Goal: Information Seeking & Learning: Learn about a topic

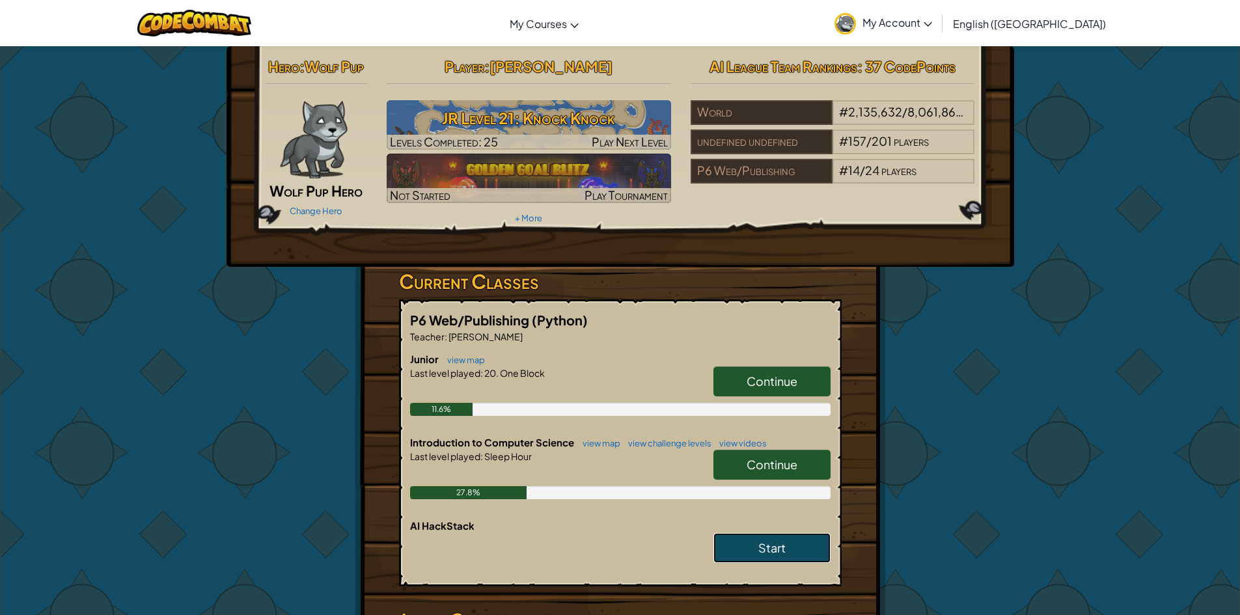
click at [771, 555] on span "Start" at bounding box center [772, 547] width 27 height 15
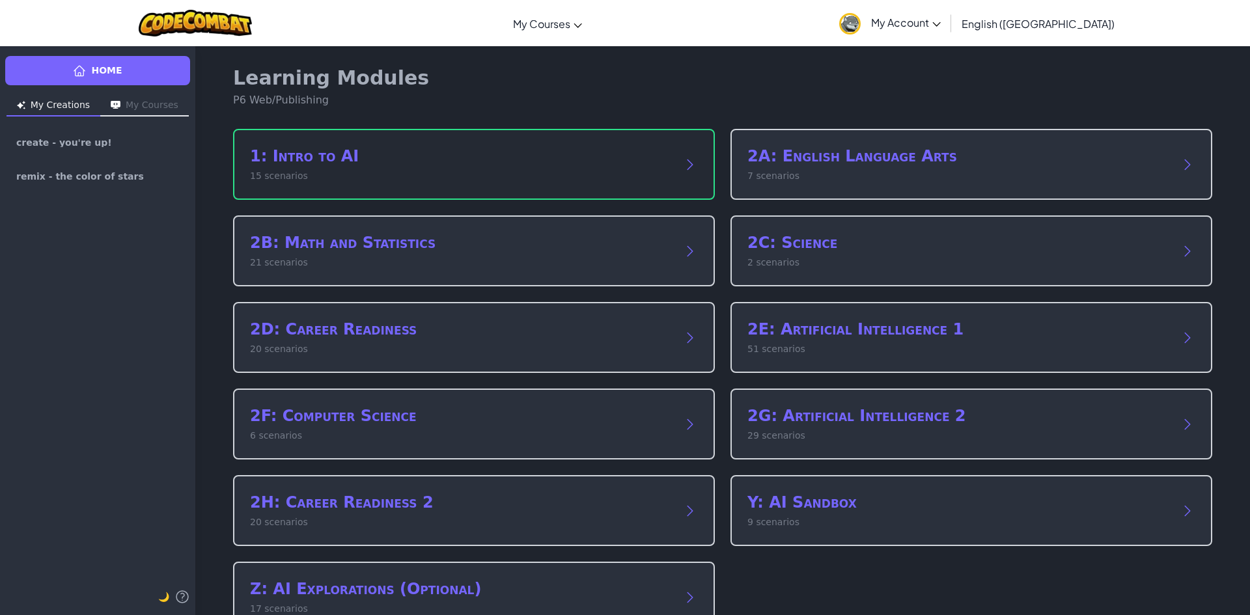
click at [447, 135] on div "1: Intro to AI 15 scenarios" at bounding box center [474, 164] width 482 height 71
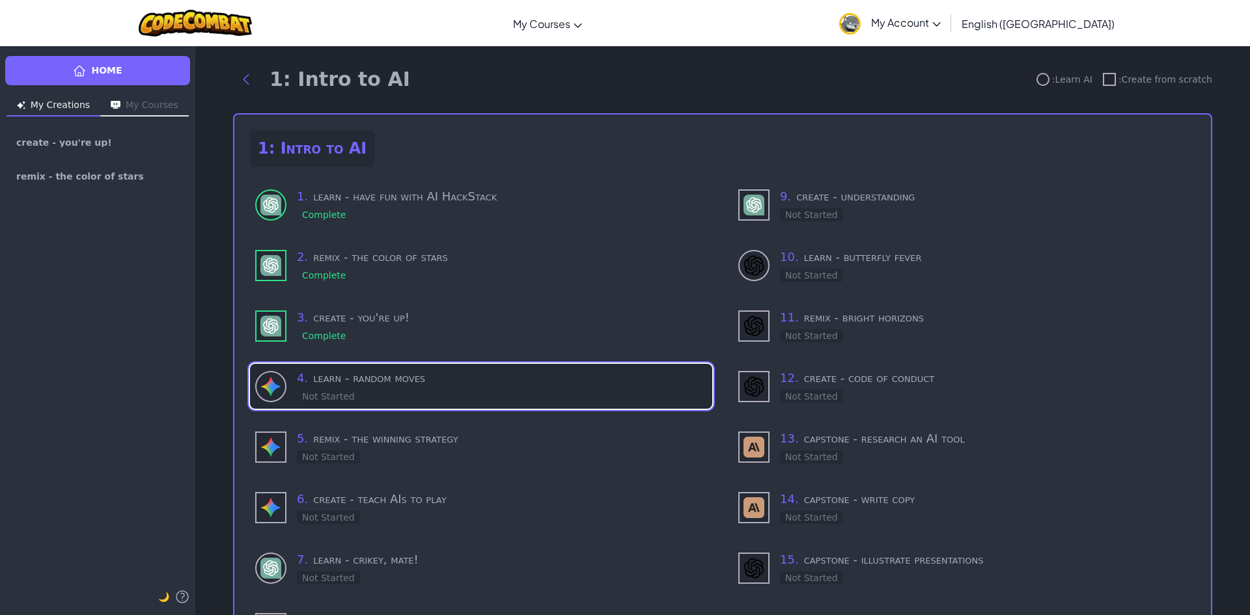
click at [364, 391] on div "4 . learn - random moves Not Started" at bounding box center [502, 386] width 410 height 35
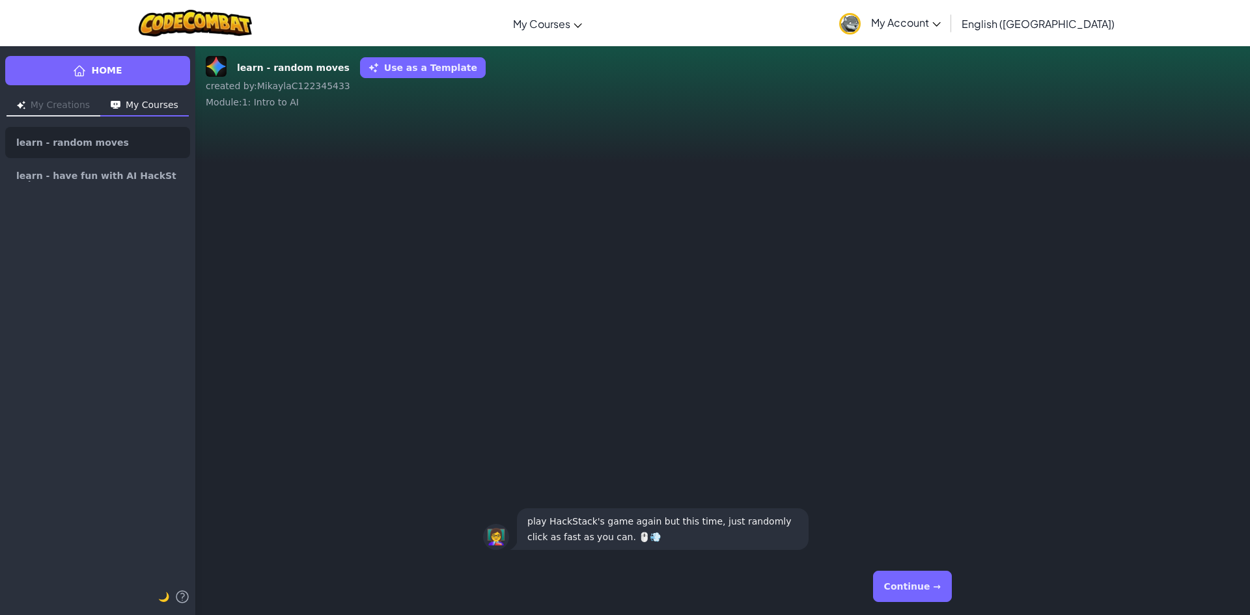
click at [922, 581] on button "Continue →" at bounding box center [912, 586] width 79 height 31
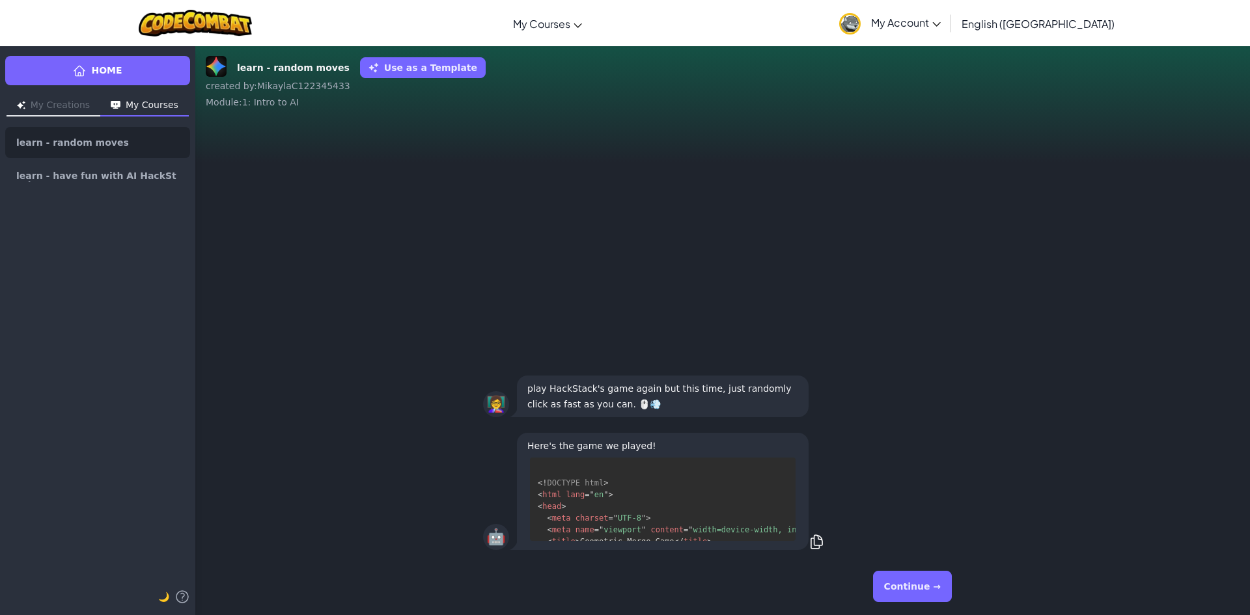
scroll to position [94, 0]
click at [922, 580] on button "Continue →" at bounding box center [912, 586] width 79 height 31
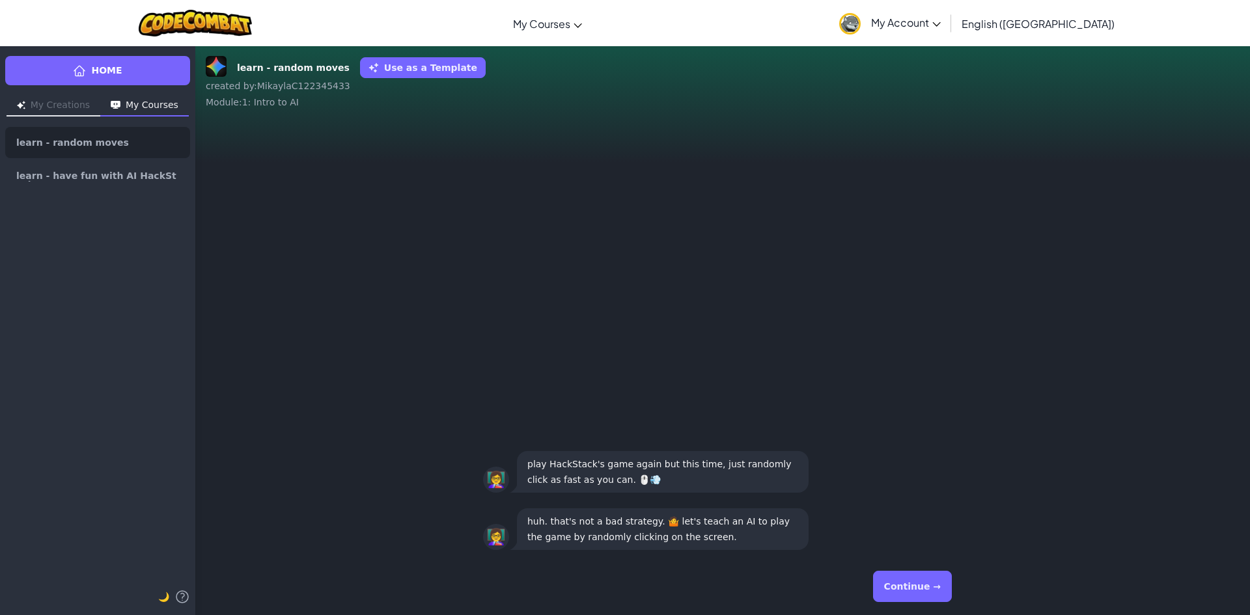
click at [922, 580] on button "Continue →" at bounding box center [912, 586] width 79 height 31
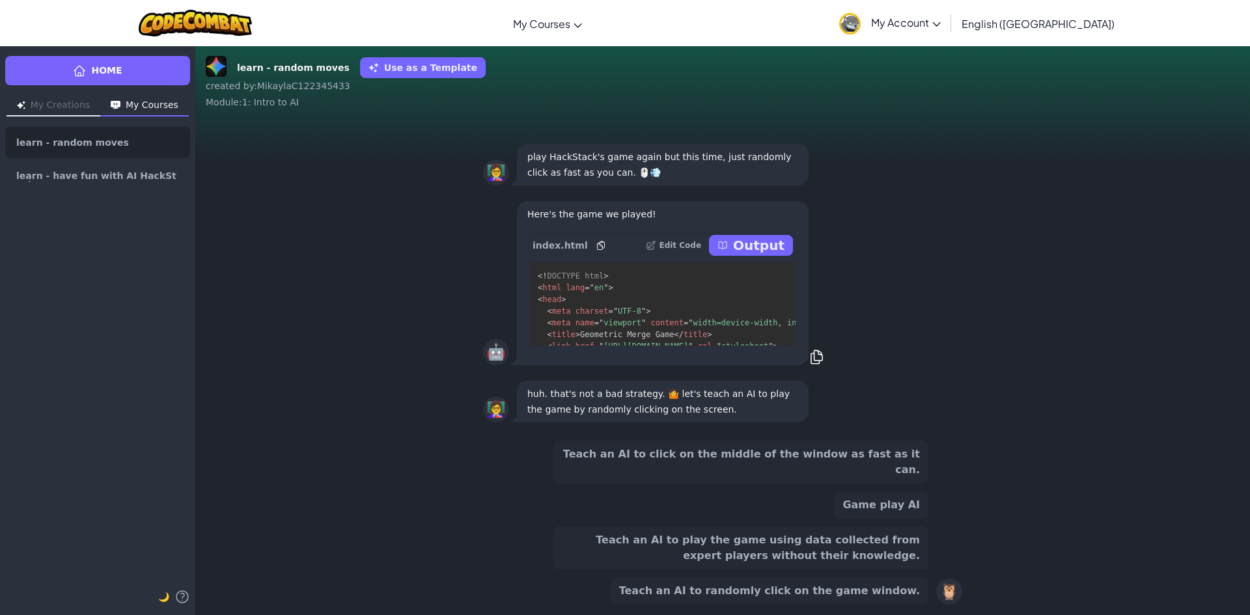
click at [777, 248] on div "index.html Edit Code Output" at bounding box center [662, 245] width 271 height 26
click at [779, 255] on p "Output" at bounding box center [758, 245] width 51 height 18
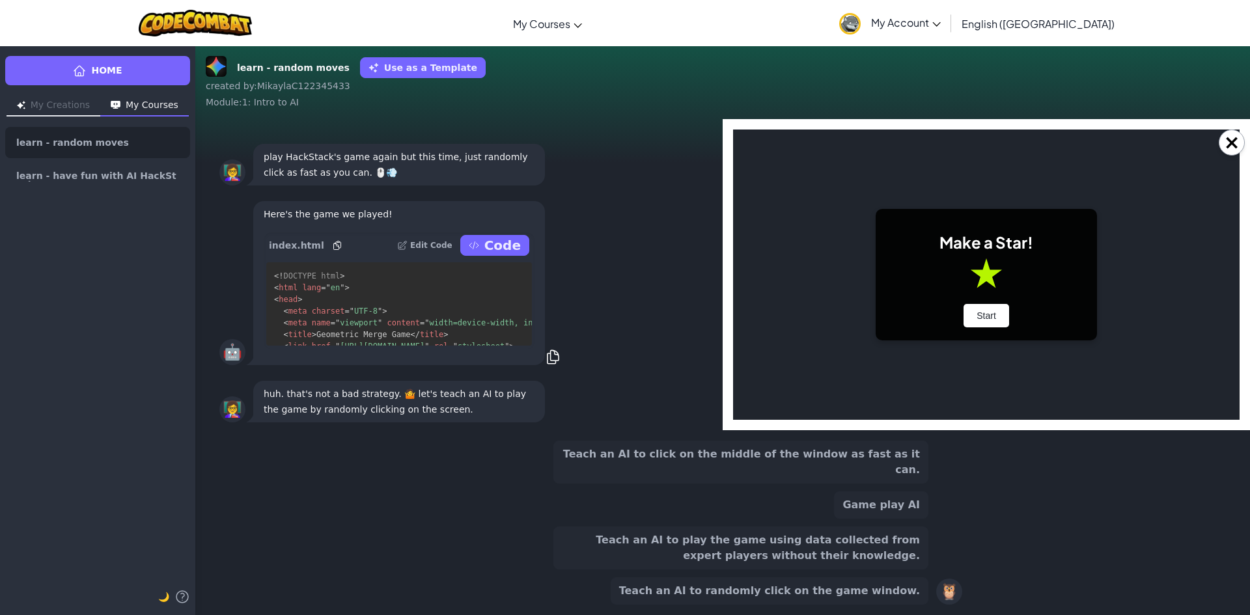
scroll to position [0, 0]
click at [1000, 328] on button "Start" at bounding box center [987, 315] width 46 height 23
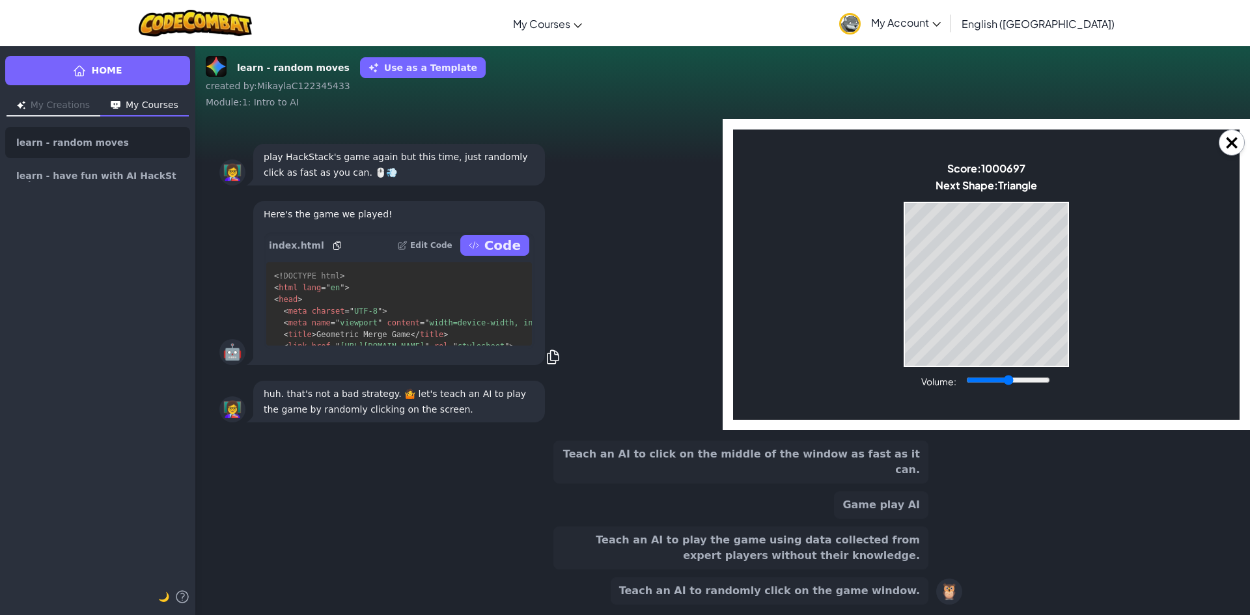
click at [1071, 341] on body "Make a Star! Start Score: 1000697 Next Shape: Triangle Game Over Your stack rea…" at bounding box center [986, 275] width 507 height 290
click at [1071, 340] on body "Make a Star! Start Score: 1000703 Next Shape: Triangle Game Over Your stack rea…" at bounding box center [986, 275] width 507 height 290
click at [1068, 352] on div "Game Over Your stack reached the top! Restart" at bounding box center [986, 284] width 165 height 165
click at [904, 356] on div "Game Over Your stack reached the top! Restart" at bounding box center [986, 284] width 165 height 165
click at [328, 309] on pre "<! DOCTYPE html > < html lang = " en " > < head > < meta charset = " UTF-8 " > …" at bounding box center [399, 303] width 266 height 83
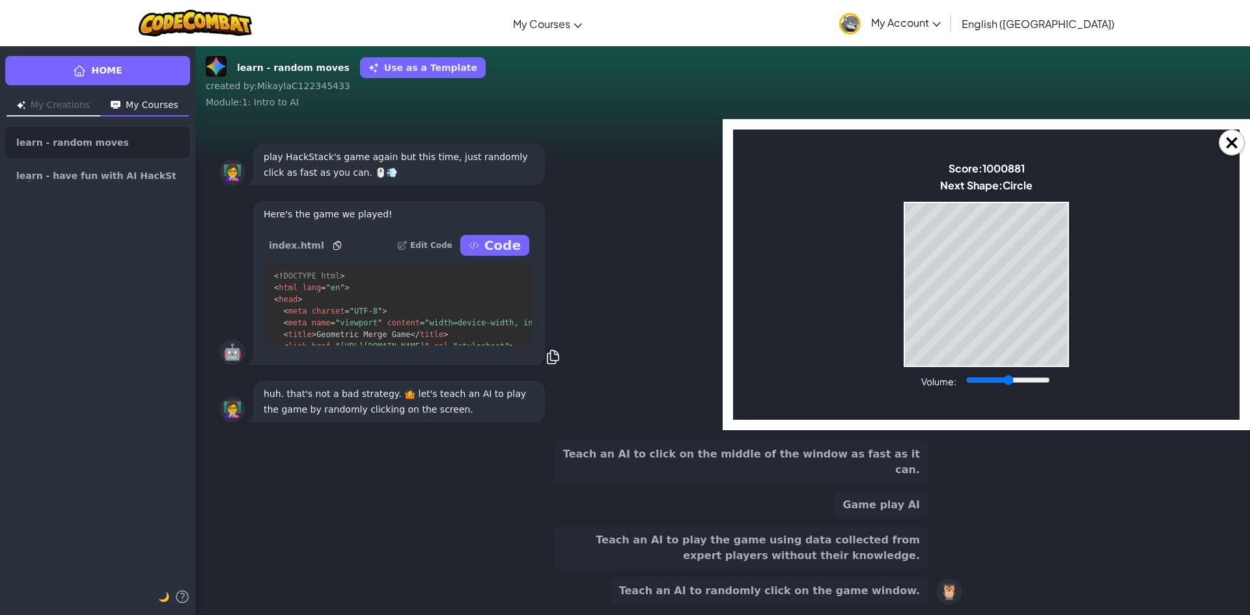
click at [488, 255] on button "Code" at bounding box center [494, 245] width 69 height 21
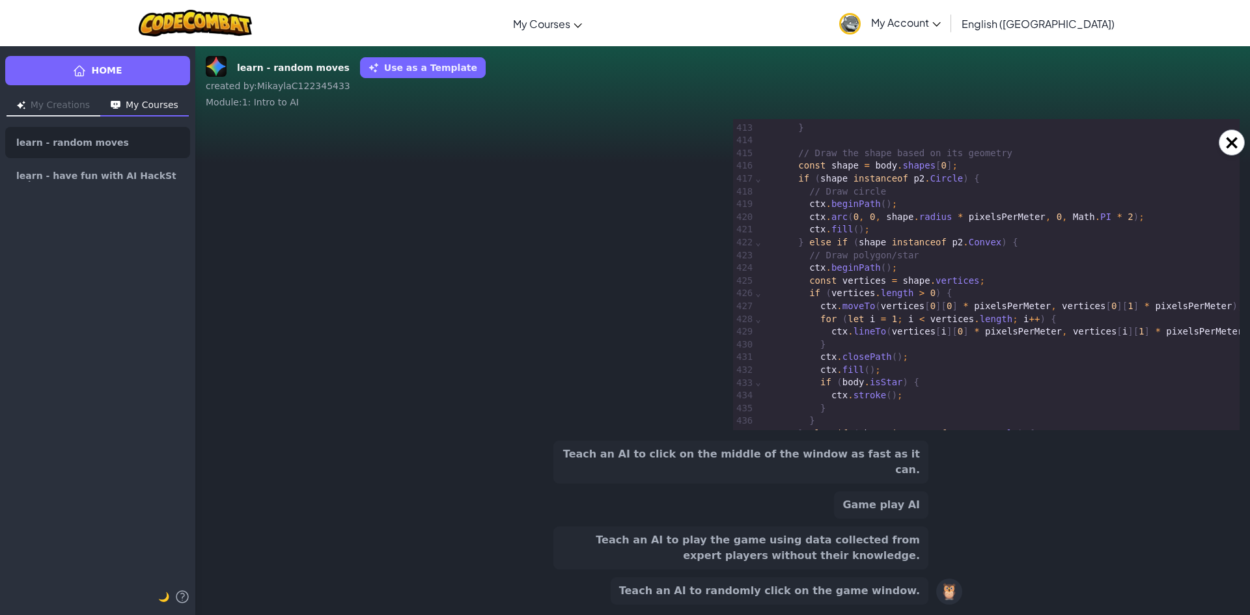
scroll to position [5470, 0]
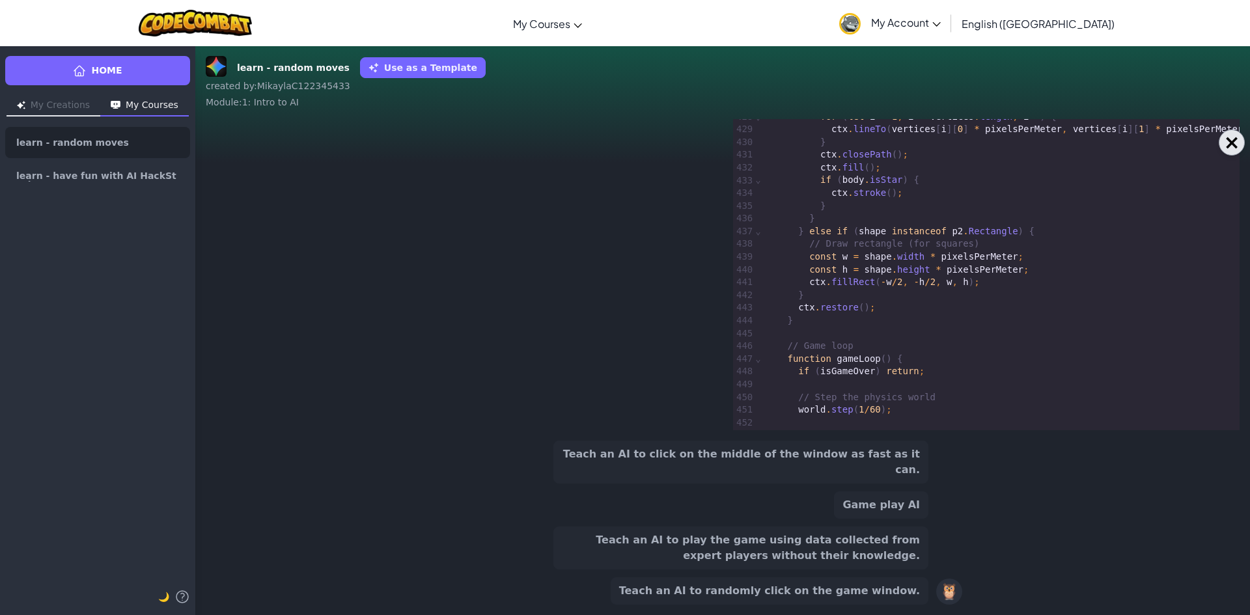
click at [1225, 146] on button "×" at bounding box center [1232, 143] width 26 height 26
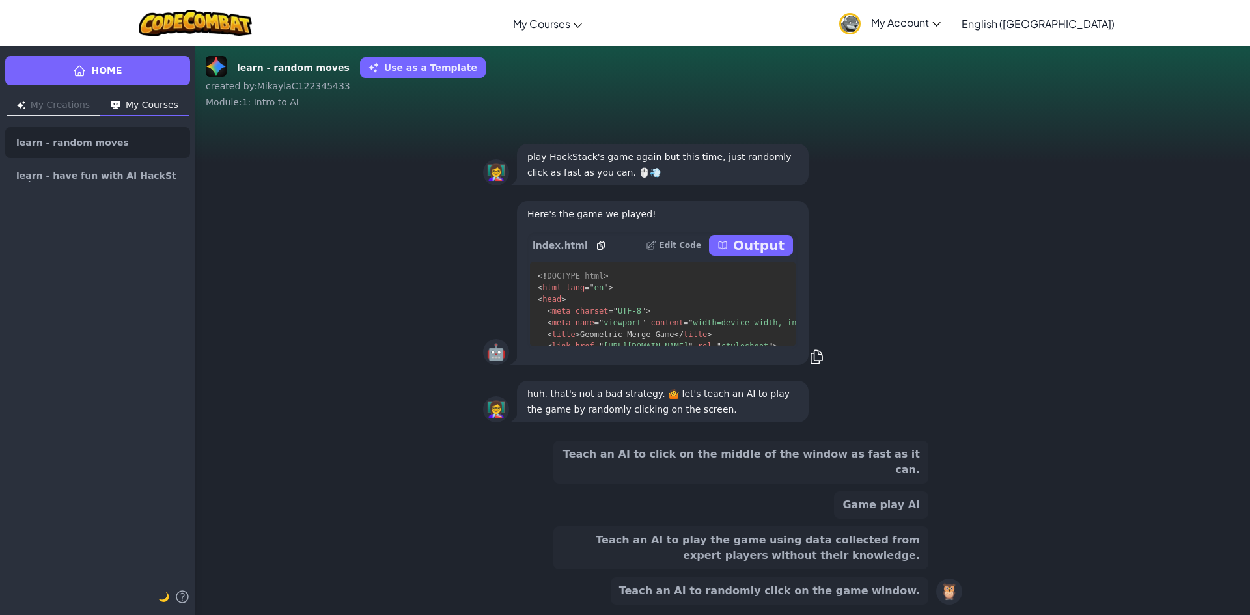
click at [753, 255] on p "Output" at bounding box center [758, 245] width 51 height 18
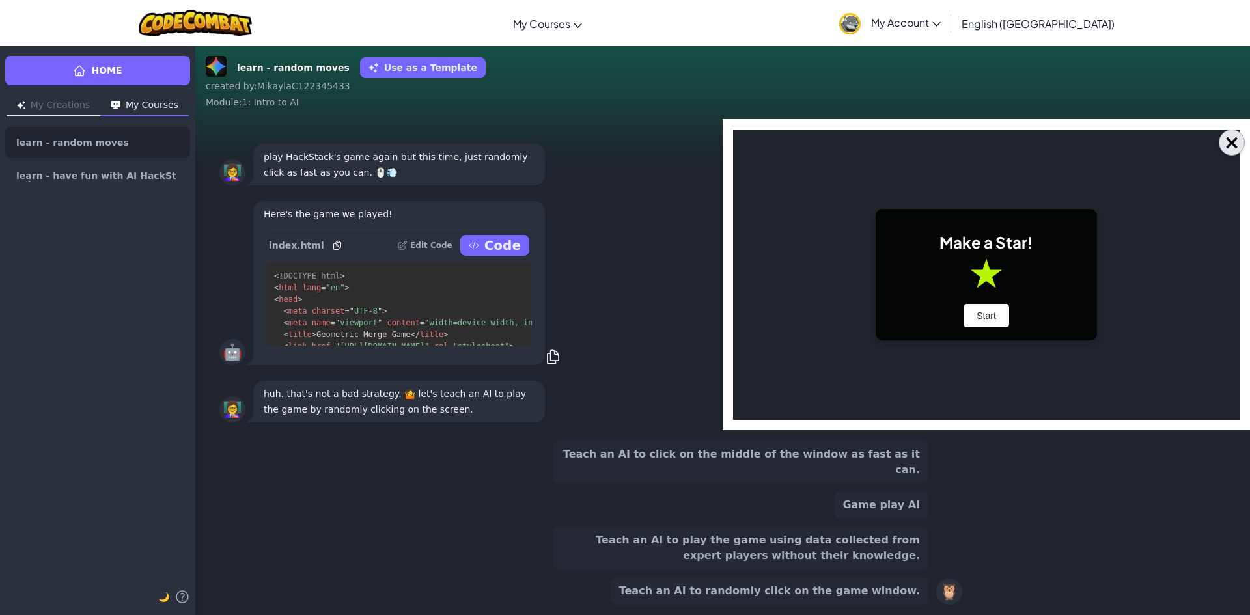
click at [1226, 148] on button "×" at bounding box center [1232, 143] width 26 height 26
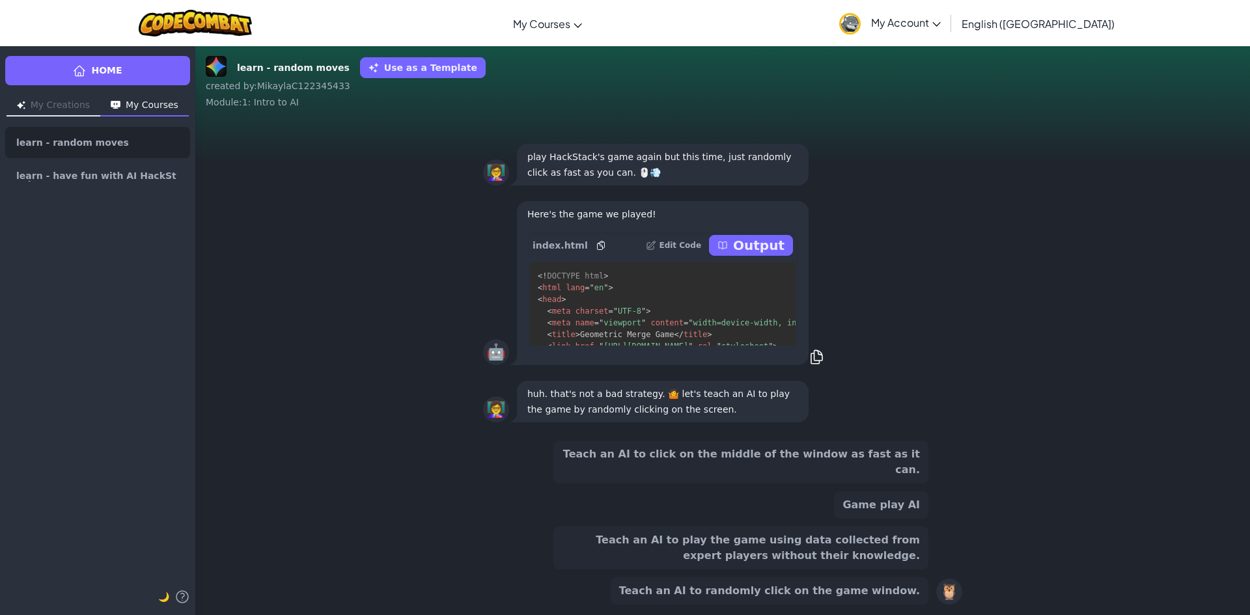
click at [821, 466] on button "Teach an AI to click on the middle of the window as fast as it can." at bounding box center [740, 462] width 375 height 43
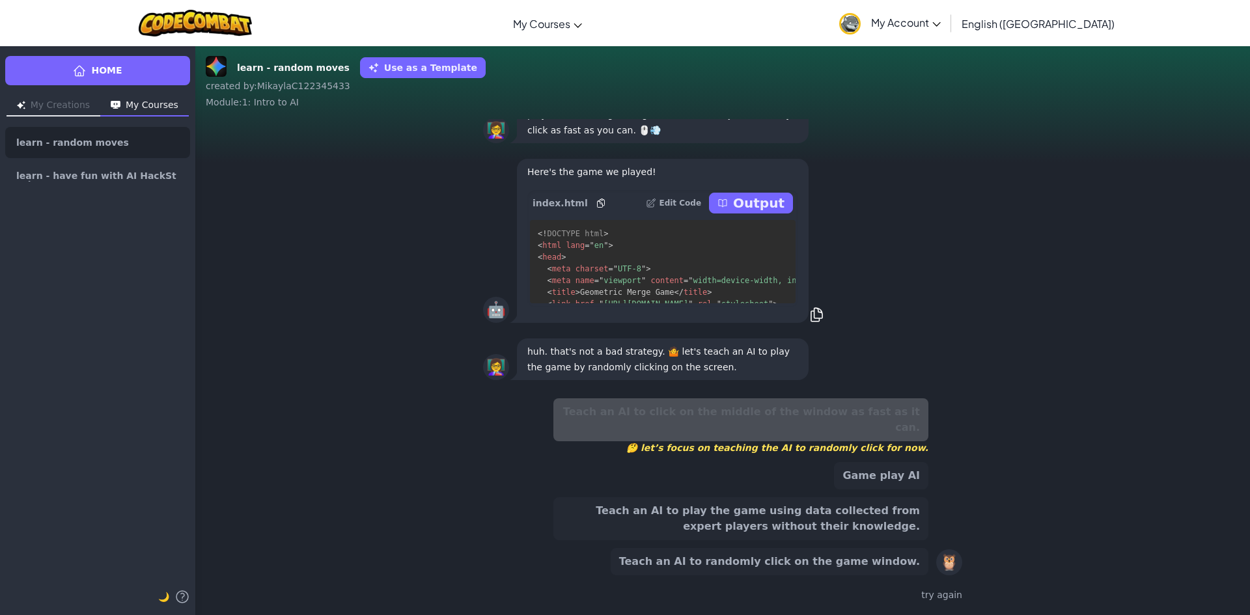
click at [945, 566] on div "🦉" at bounding box center [949, 563] width 26 height 26
click at [826, 563] on button "Teach an AI to randomly click on the game window." at bounding box center [770, 561] width 318 height 27
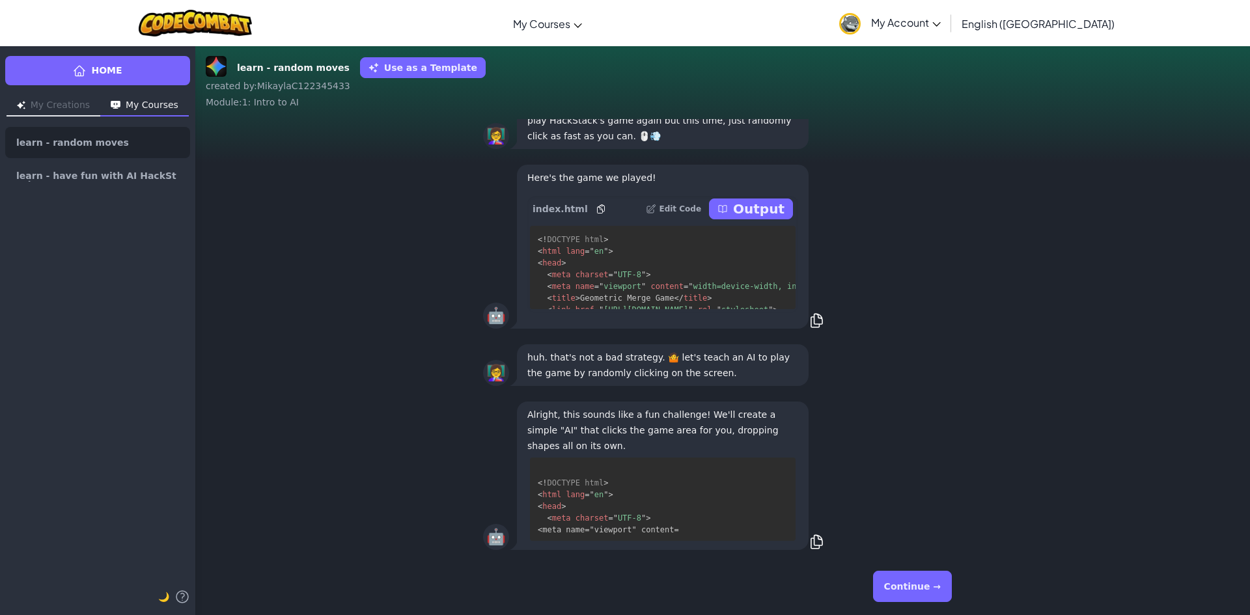
scroll to position [36, 0]
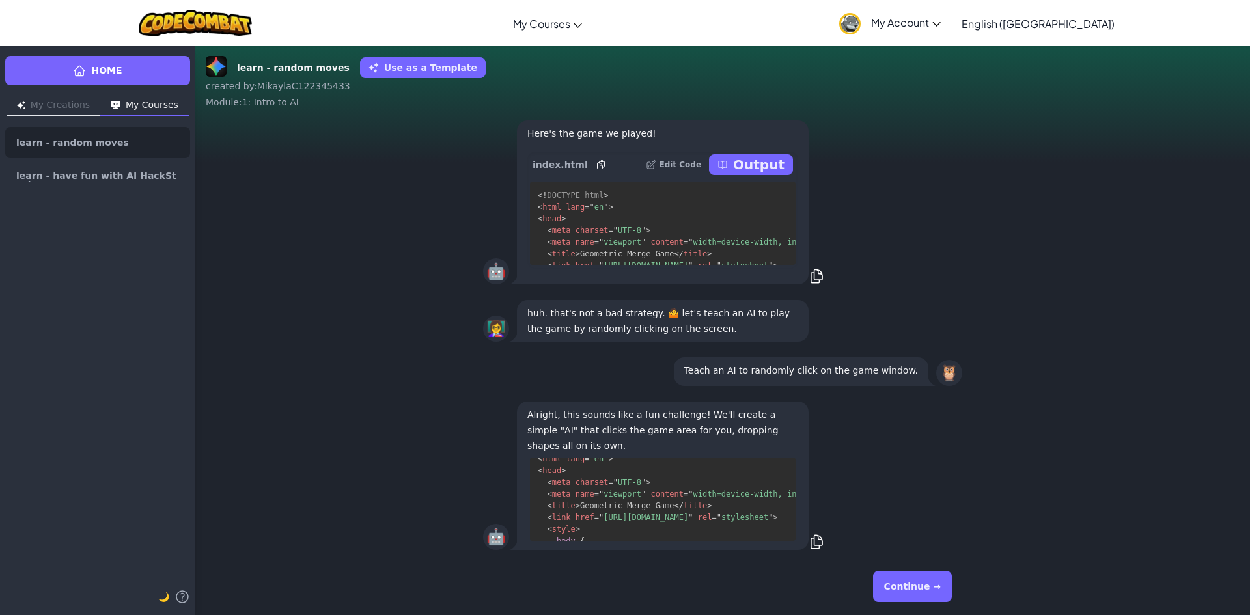
click at [897, 602] on div "Continue →" at bounding box center [722, 586] width 479 height 47
click at [903, 585] on button "Continue →" at bounding box center [912, 586] width 79 height 31
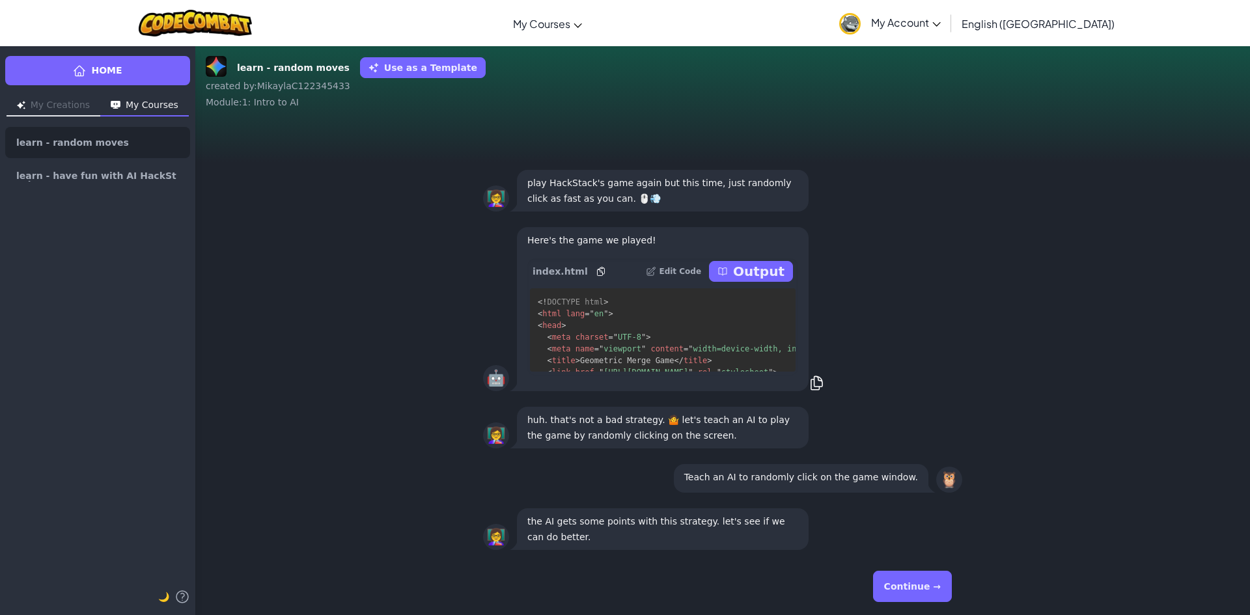
click at [903, 585] on button "Continue →" at bounding box center [912, 586] width 79 height 31
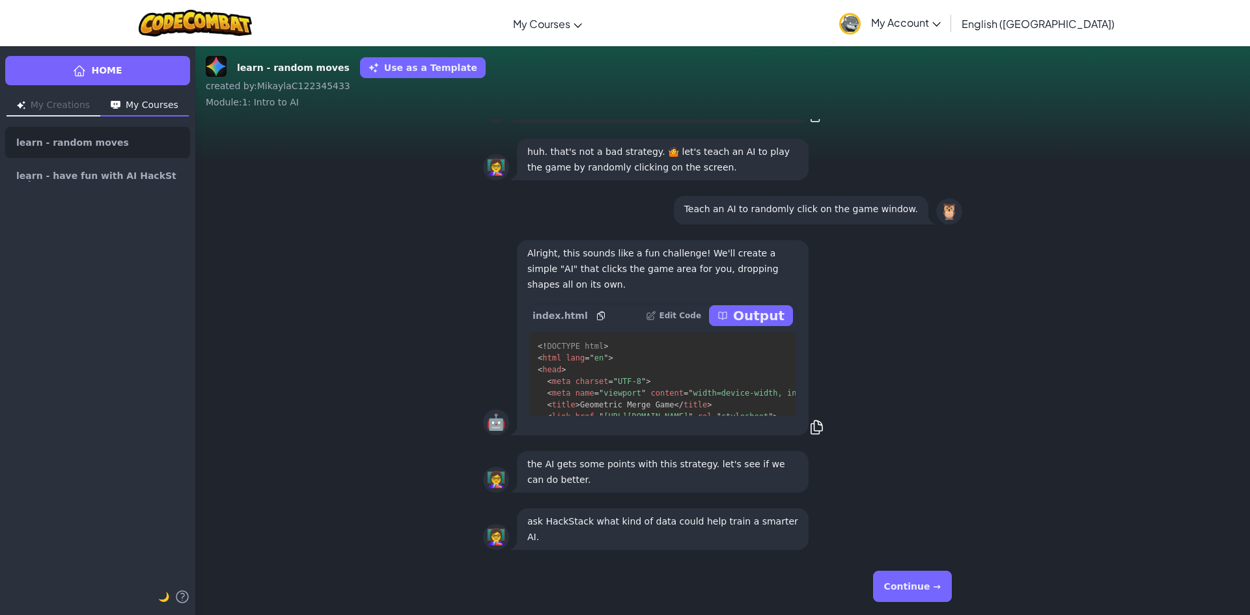
click at [751, 320] on p "Output" at bounding box center [758, 316] width 51 height 18
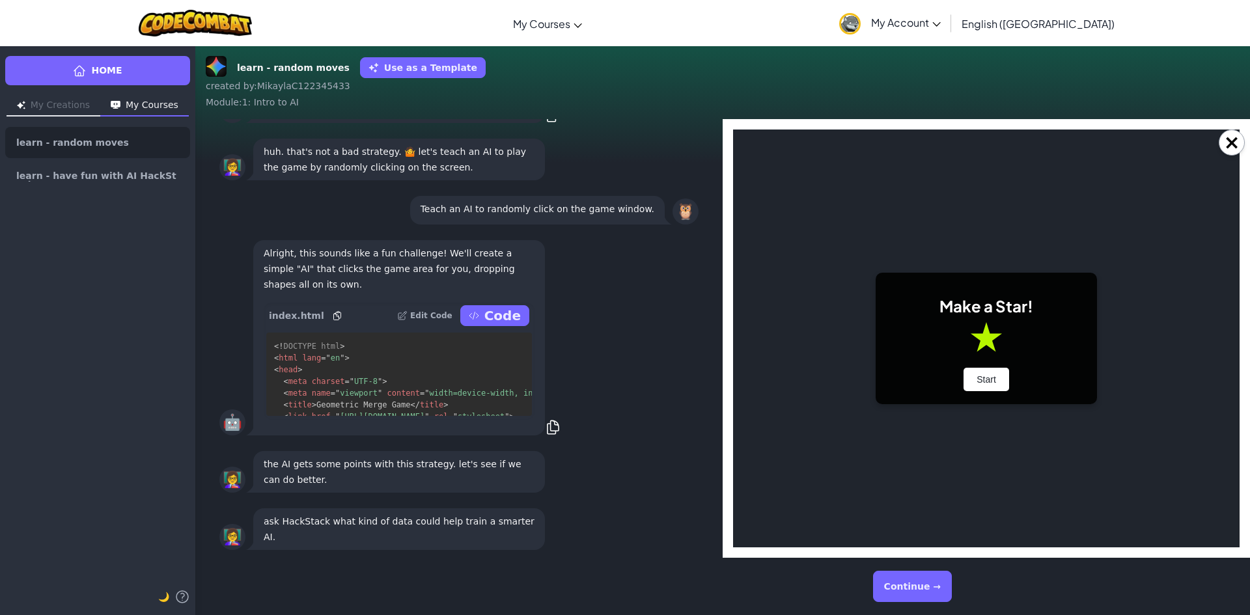
scroll to position [0, 0]
click at [995, 387] on button "Start" at bounding box center [987, 379] width 46 height 23
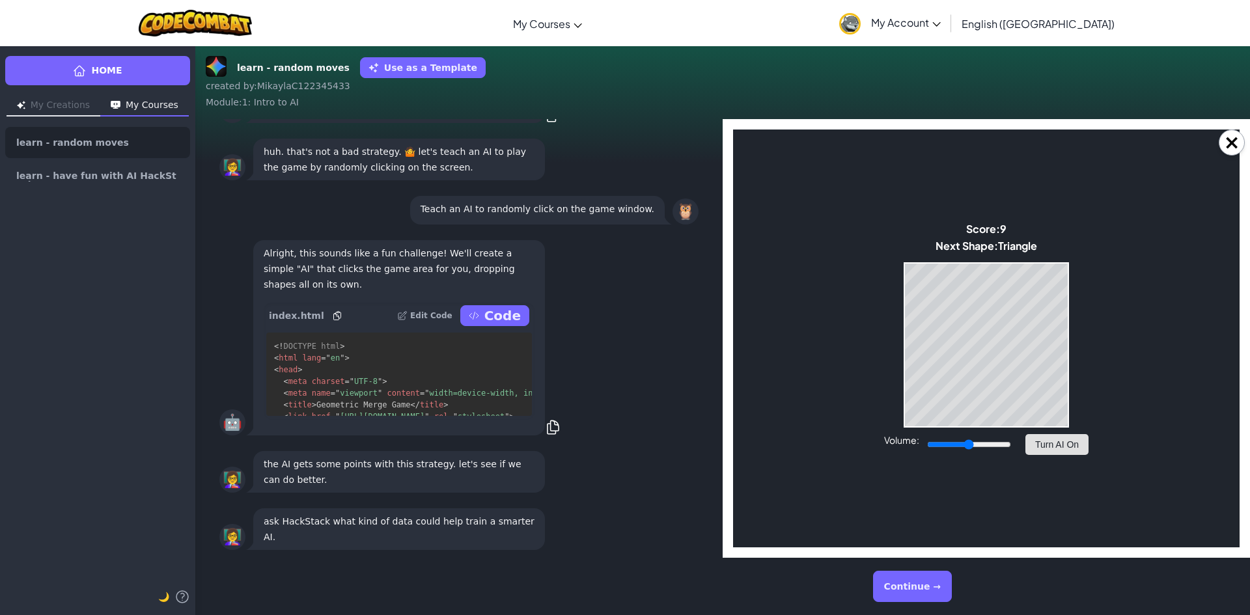
click at [1054, 450] on button "Turn AI On" at bounding box center [1057, 444] width 63 height 21
click at [918, 561] on div "Continue →" at bounding box center [723, 586] width 500 height 57
click at [903, 593] on button "Continue →" at bounding box center [912, 586] width 79 height 31
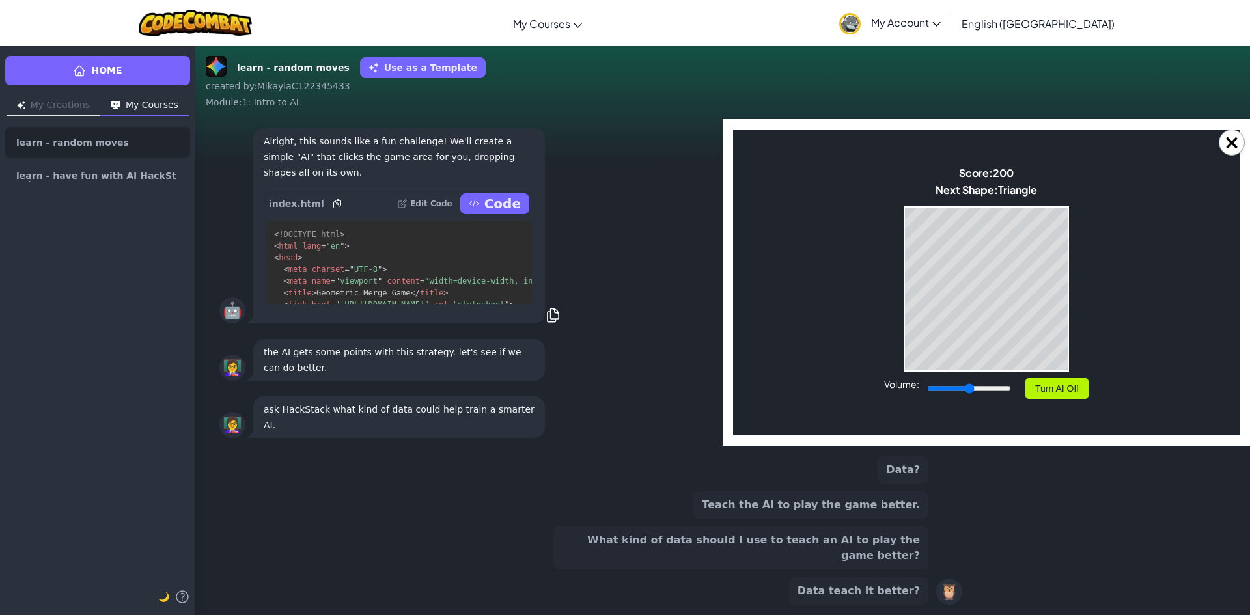
click at [887, 519] on button "Teach the AI to play the game better." at bounding box center [810, 505] width 235 height 27
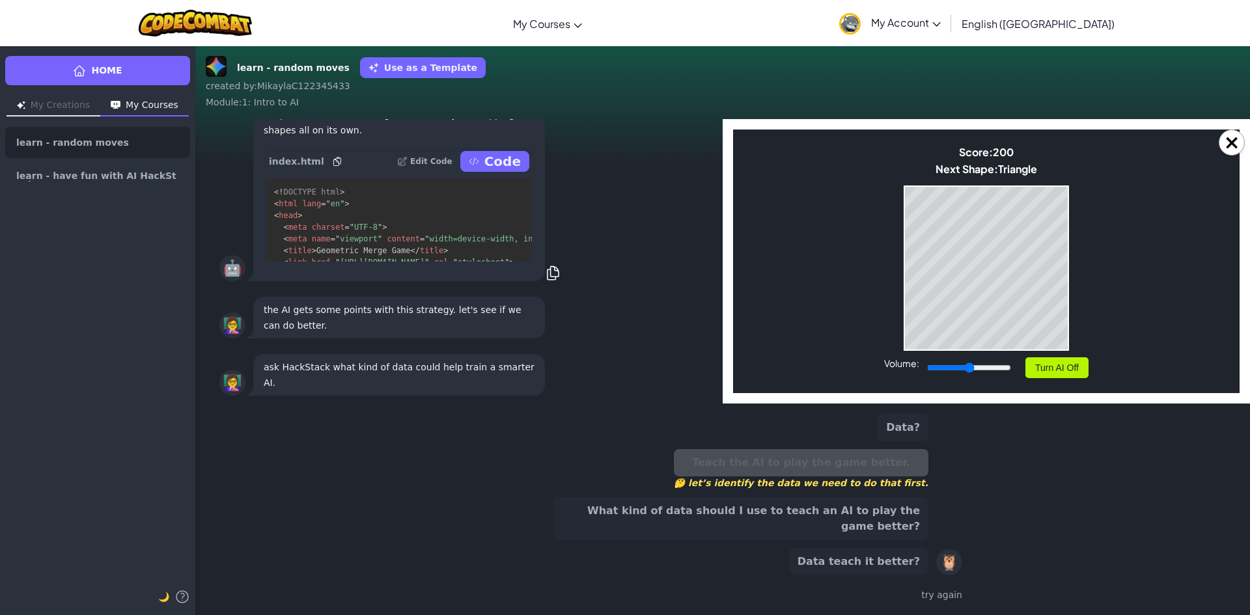
click at [892, 557] on button "Data teach it better?" at bounding box center [858, 561] width 139 height 27
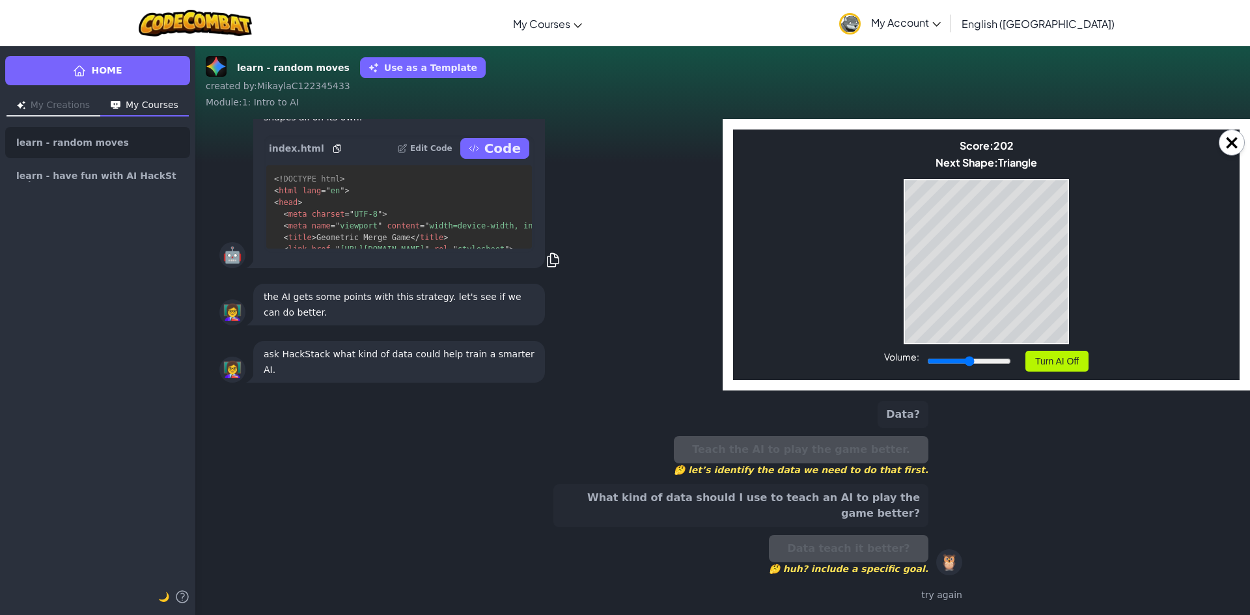
click at [849, 518] on button "What kind of data should I use to teach an AI to play the game better?" at bounding box center [740, 505] width 375 height 43
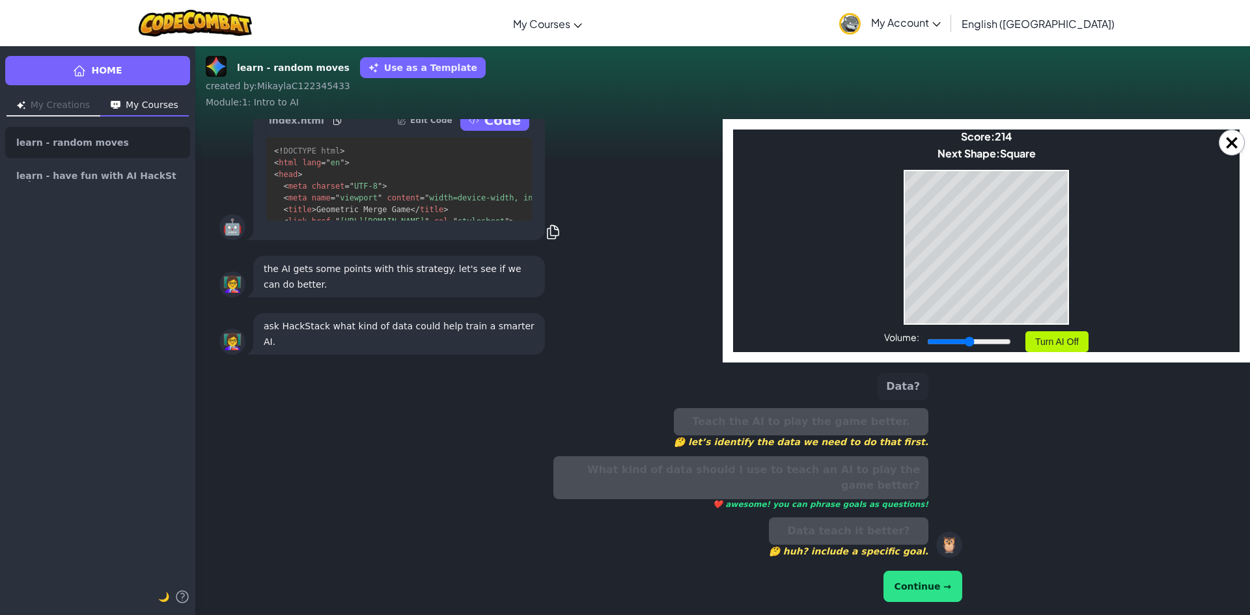
click at [912, 568] on div "Data? Teach the AI to play the game better. 🤔 let’s identify the data we need t…" at bounding box center [722, 489] width 479 height 242
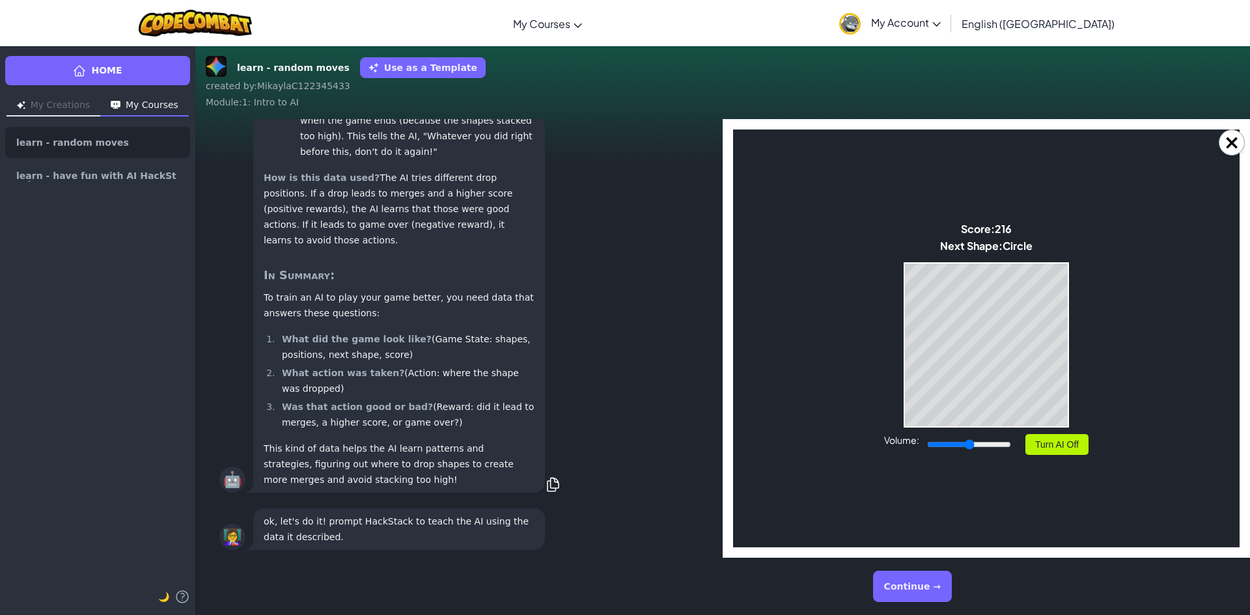
scroll to position [1, 0]
click at [890, 579] on button "Continue →" at bounding box center [912, 586] width 79 height 31
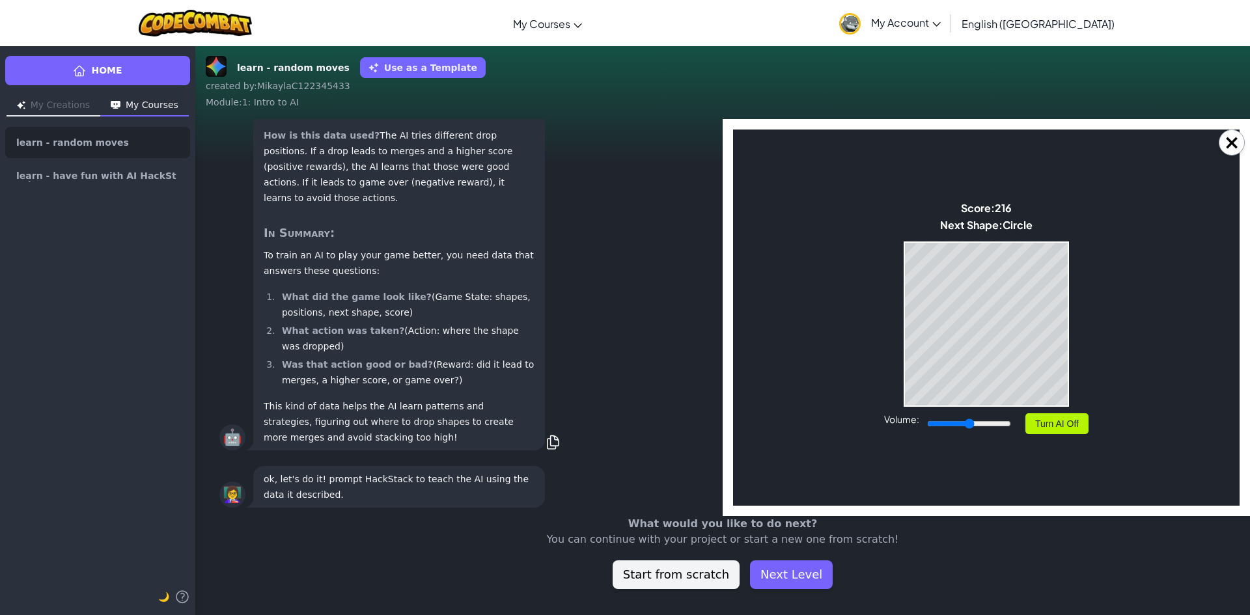
scroll to position [-41, 0]
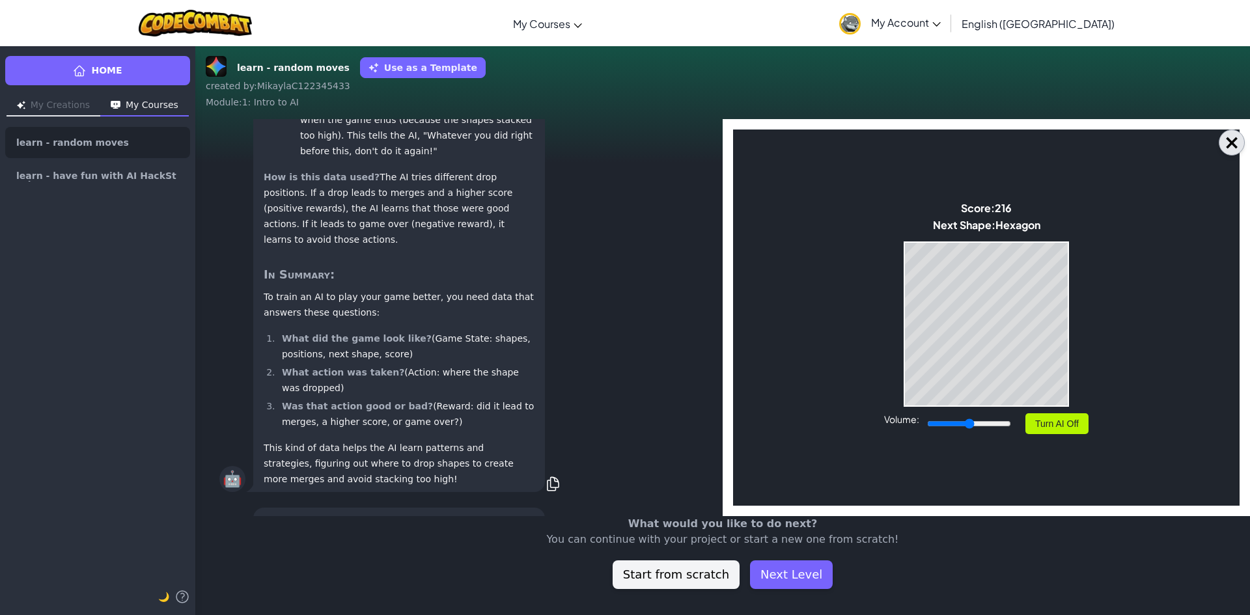
click at [1237, 144] on button "×" at bounding box center [1232, 143] width 26 height 26
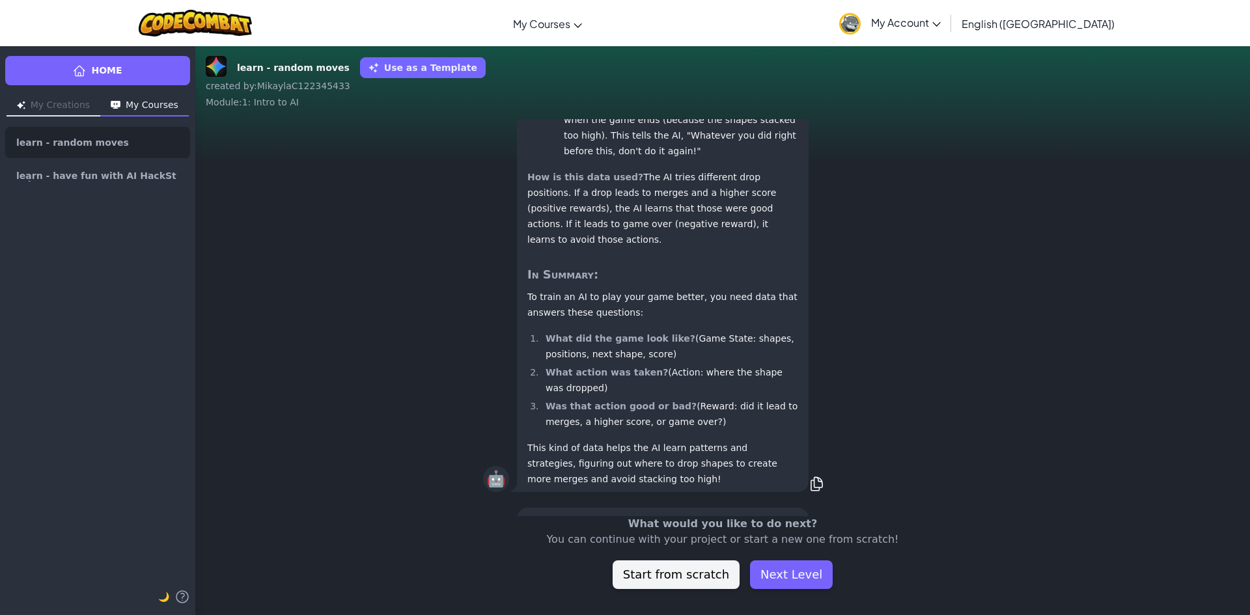
scroll to position [1, 0]
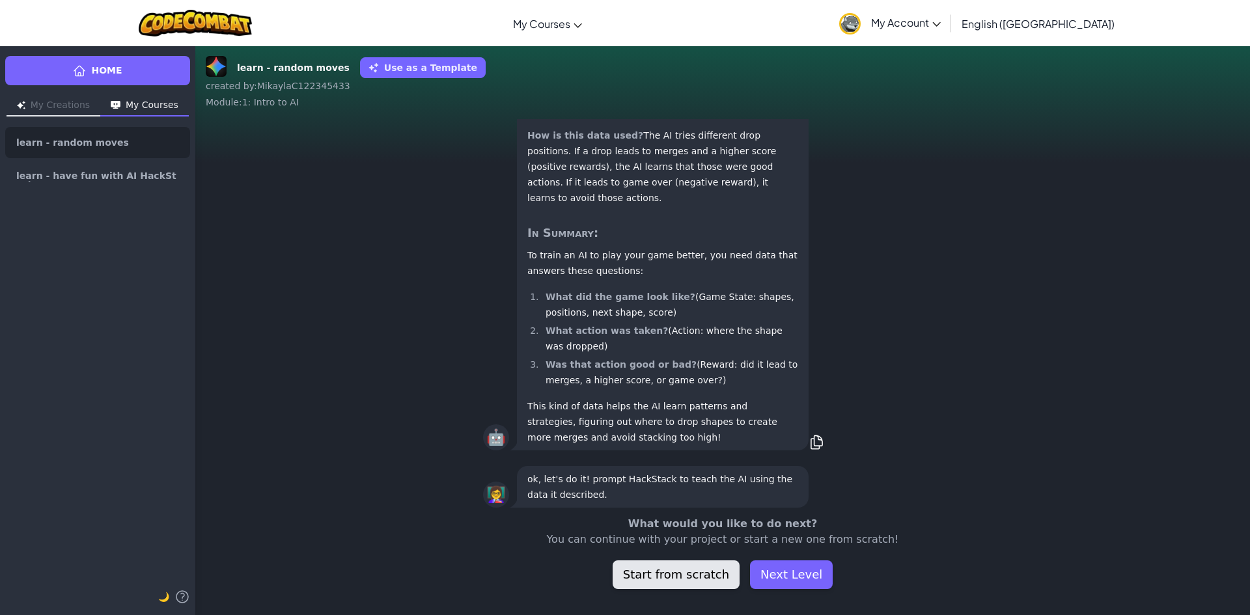
click at [707, 576] on button "Start from scratch" at bounding box center [676, 575] width 127 height 29
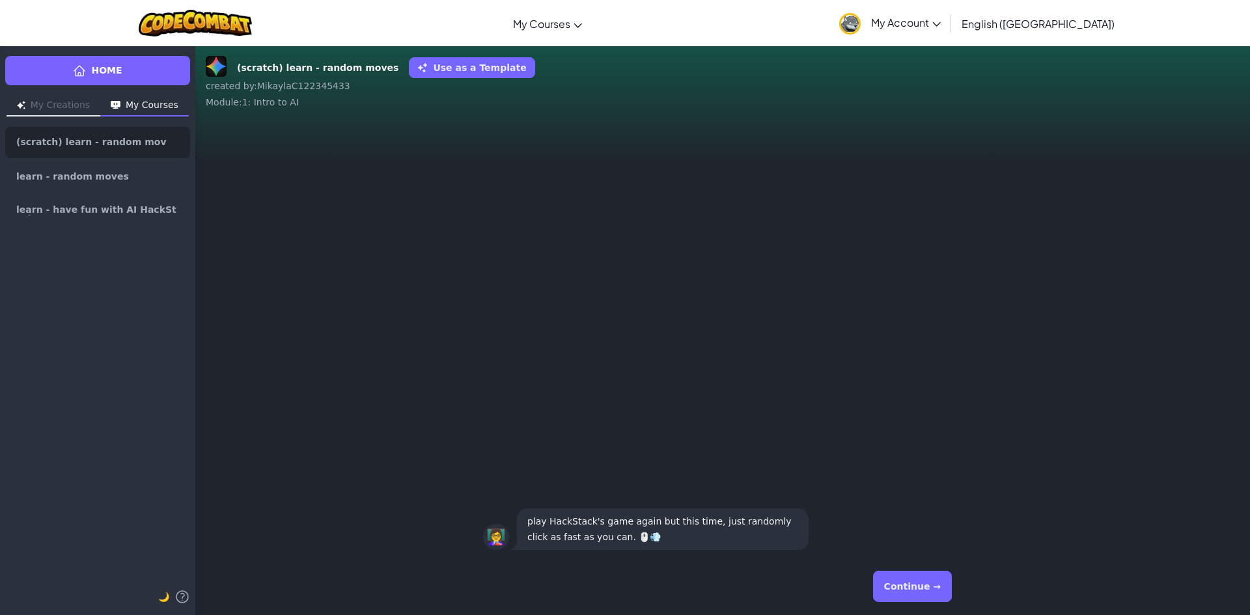
click at [908, 579] on button "Continue →" at bounding box center [912, 586] width 79 height 31
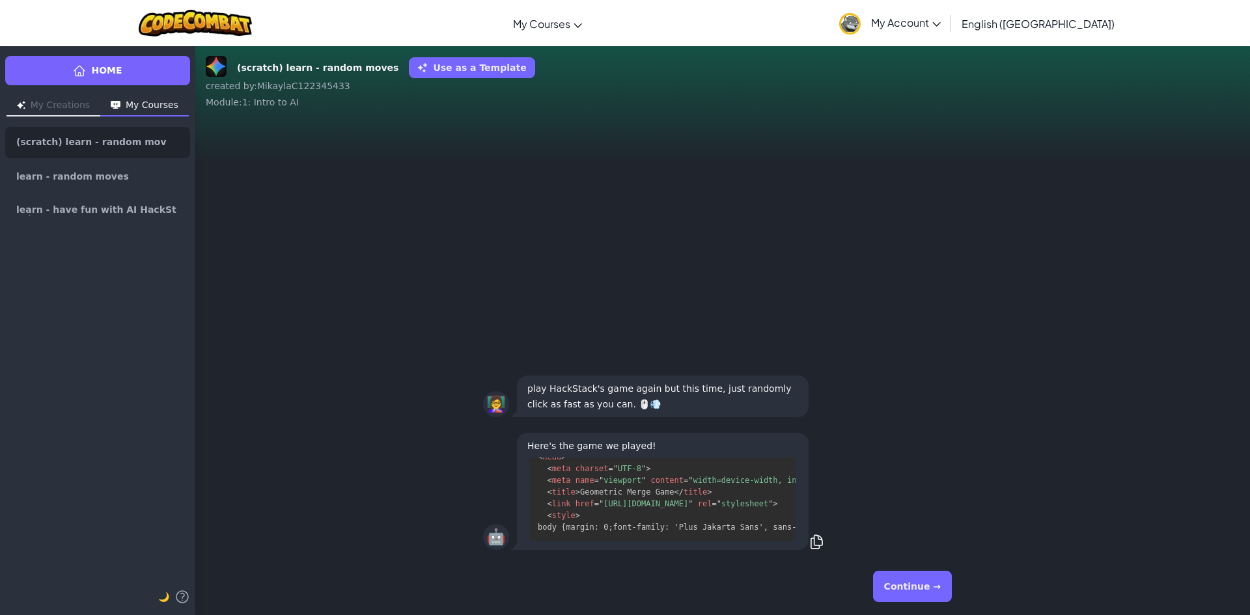
scroll to position [493, 0]
click at [907, 591] on button "Continue →" at bounding box center [912, 586] width 79 height 31
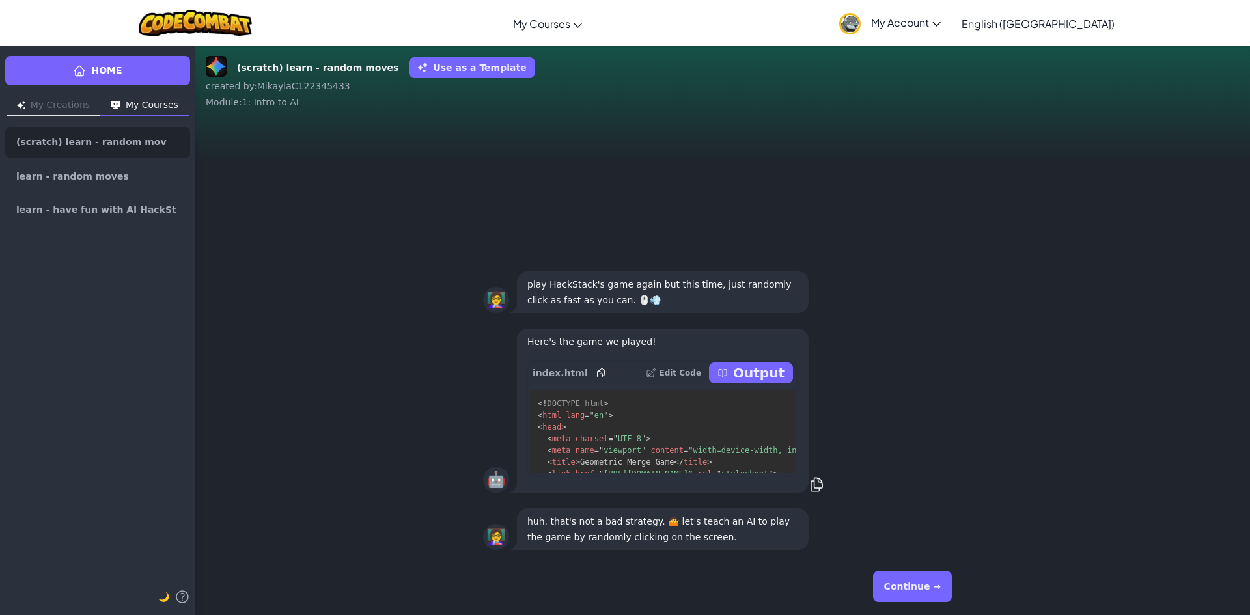
click at [774, 374] on p "Output" at bounding box center [758, 373] width 51 height 18
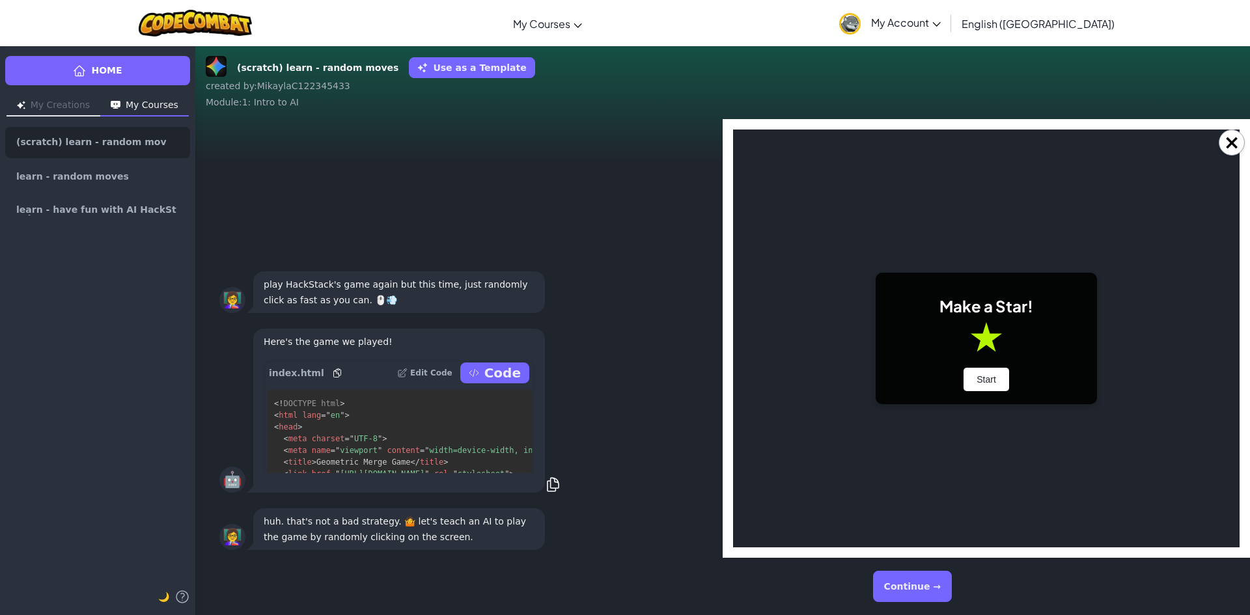
scroll to position [0, 0]
click at [988, 385] on button "Start" at bounding box center [987, 379] width 46 height 23
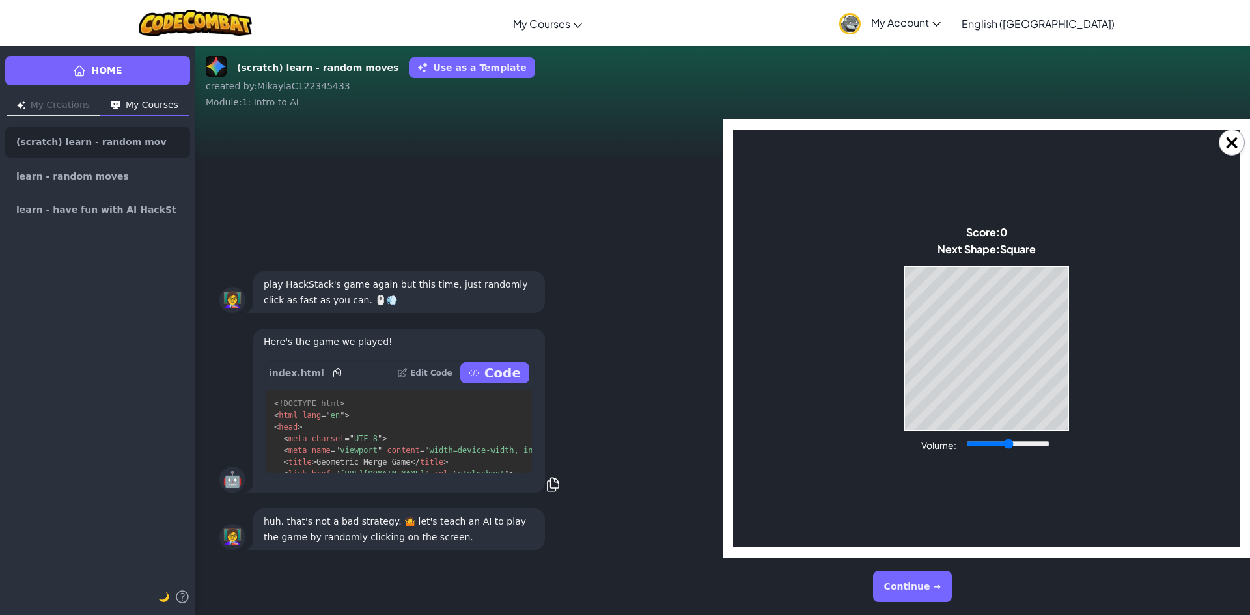
drag, startPoint x: 1236, startPoint y: 139, endPoint x: 1228, endPoint y: 166, distance: 27.8
click at [1236, 141] on button "×" at bounding box center [1232, 143] width 26 height 26
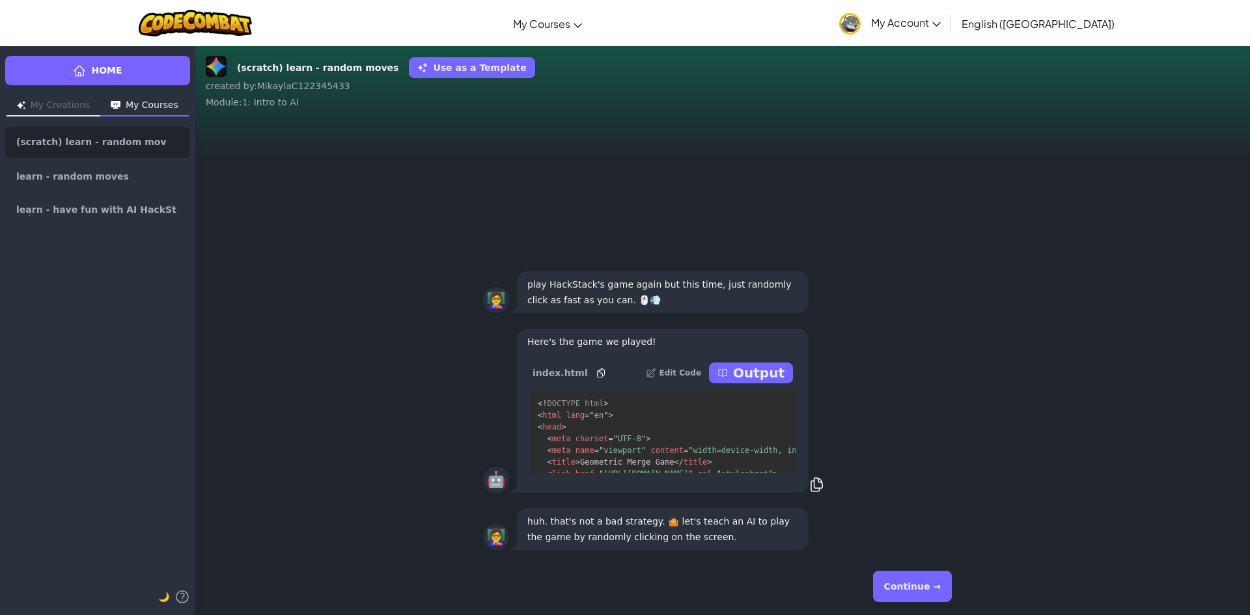
click at [941, 584] on button "Continue →" at bounding box center [912, 586] width 79 height 31
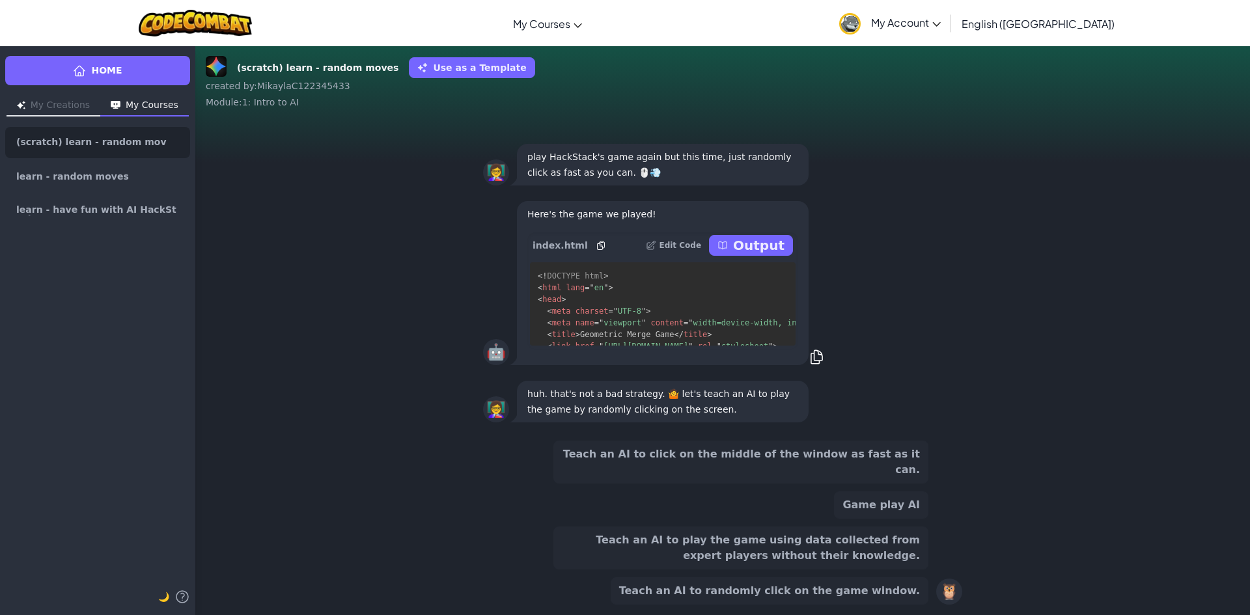
click at [859, 593] on button "Teach an AI to randomly click on the game window." at bounding box center [770, 591] width 318 height 27
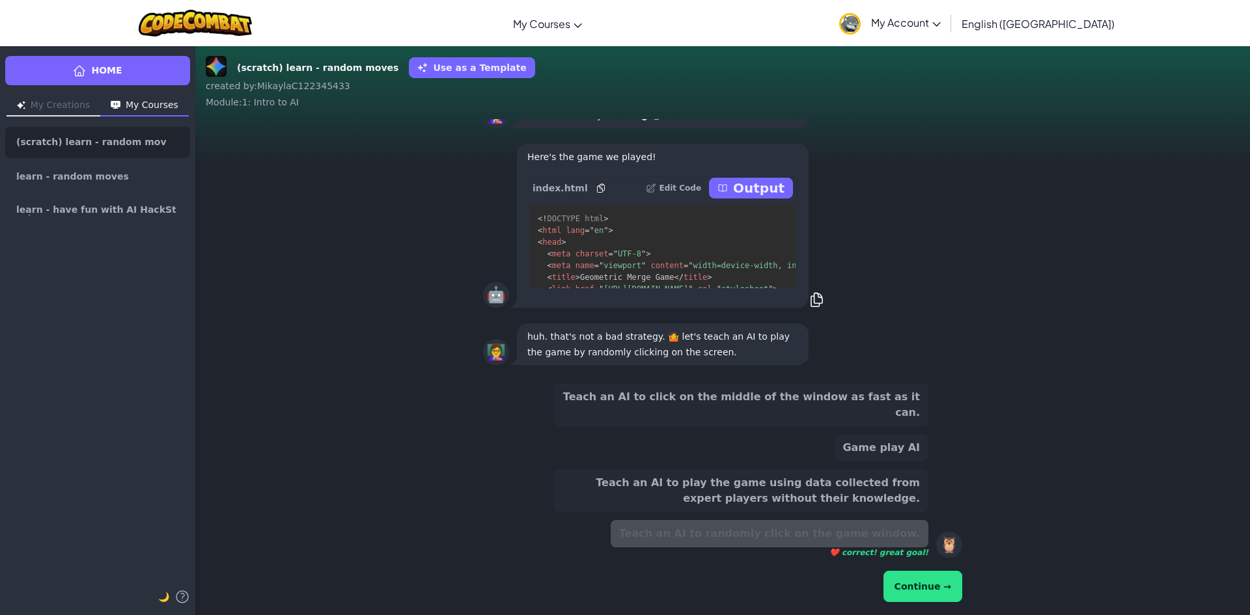
click at [923, 589] on button "Continue →" at bounding box center [923, 586] width 79 height 31
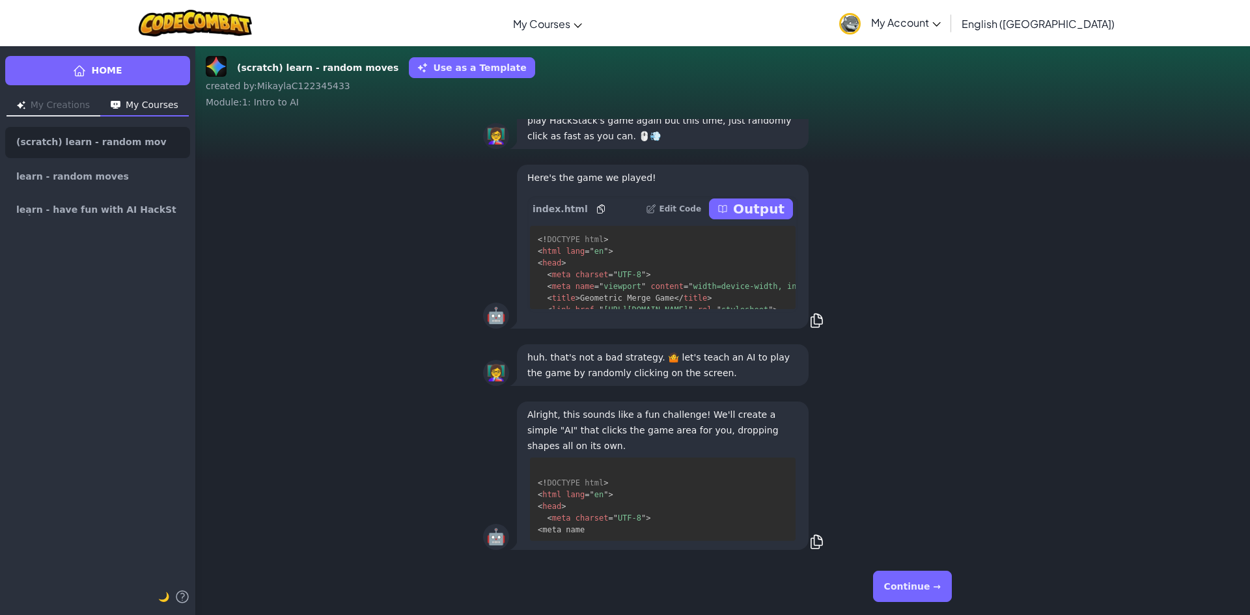
scroll to position [36, 0]
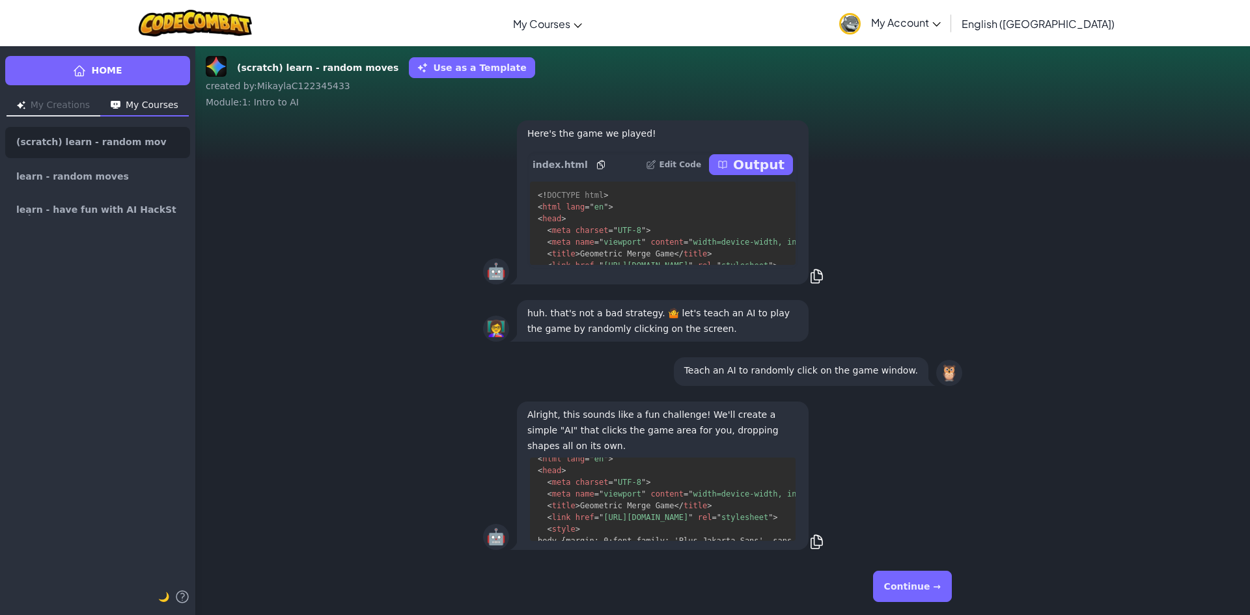
click at [907, 584] on button "Continue →" at bounding box center [912, 586] width 79 height 31
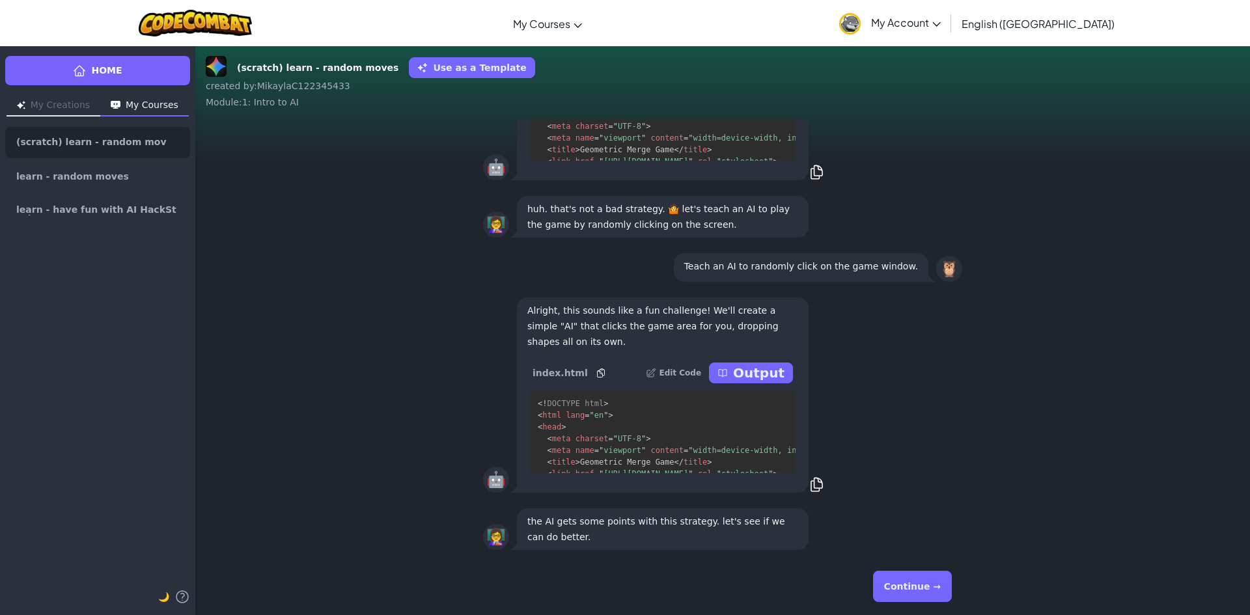
click at [908, 580] on button "Continue →" at bounding box center [912, 586] width 79 height 31
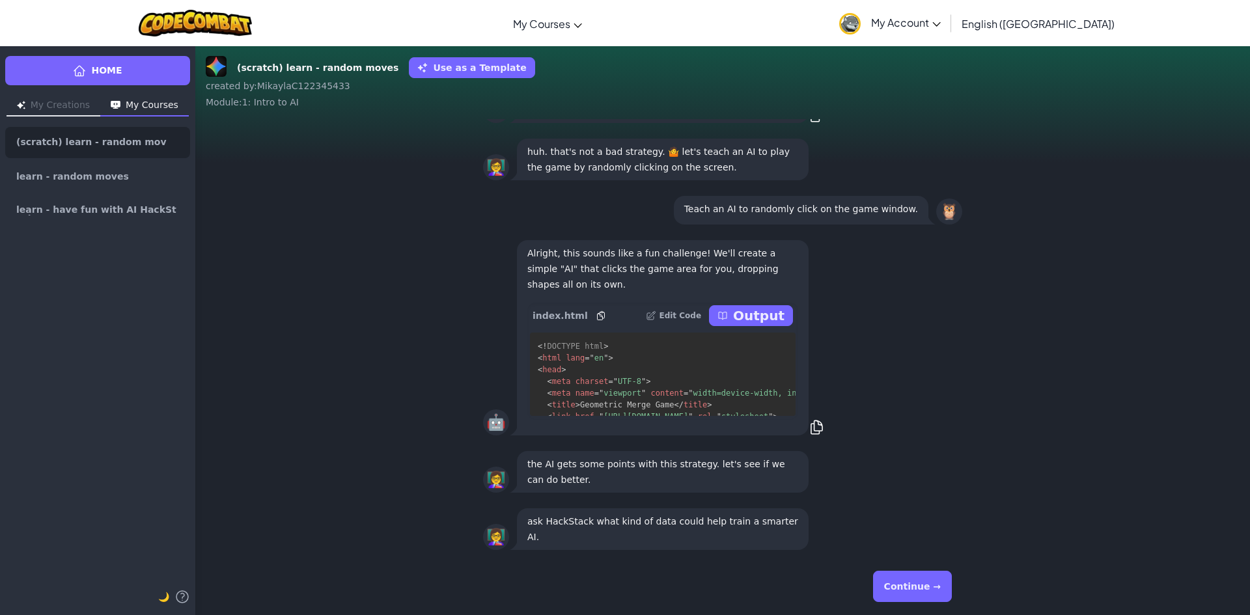
click at [908, 580] on button "Continue →" at bounding box center [912, 586] width 79 height 31
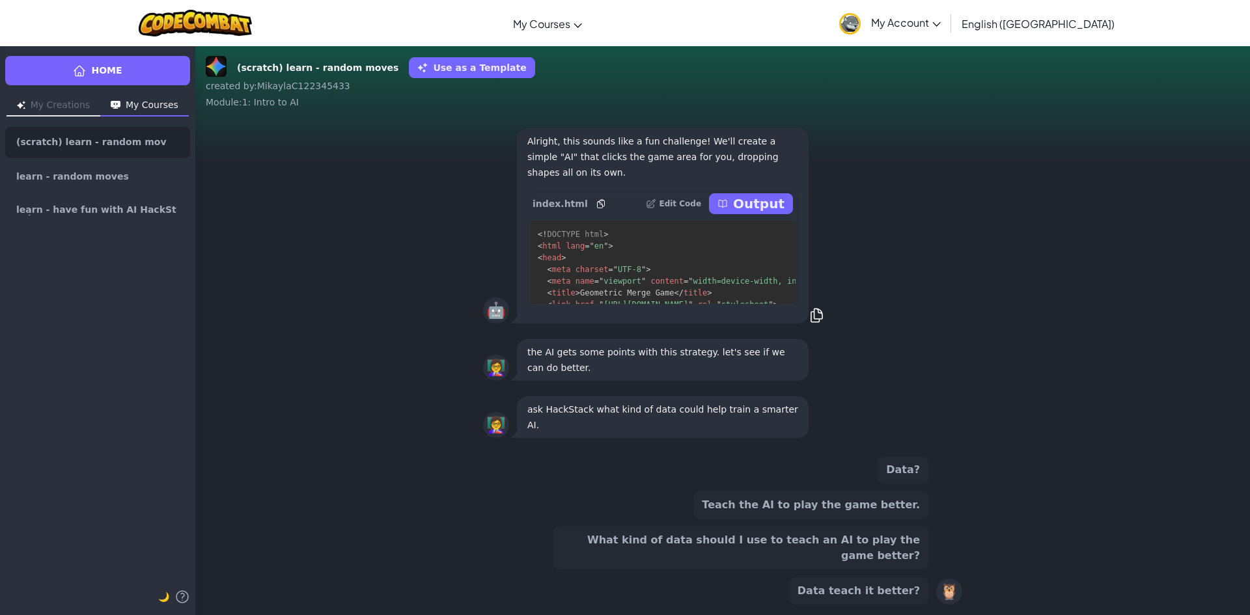
click at [860, 555] on button "What kind of data should I use to teach an AI to play the game better?" at bounding box center [740, 548] width 375 height 43
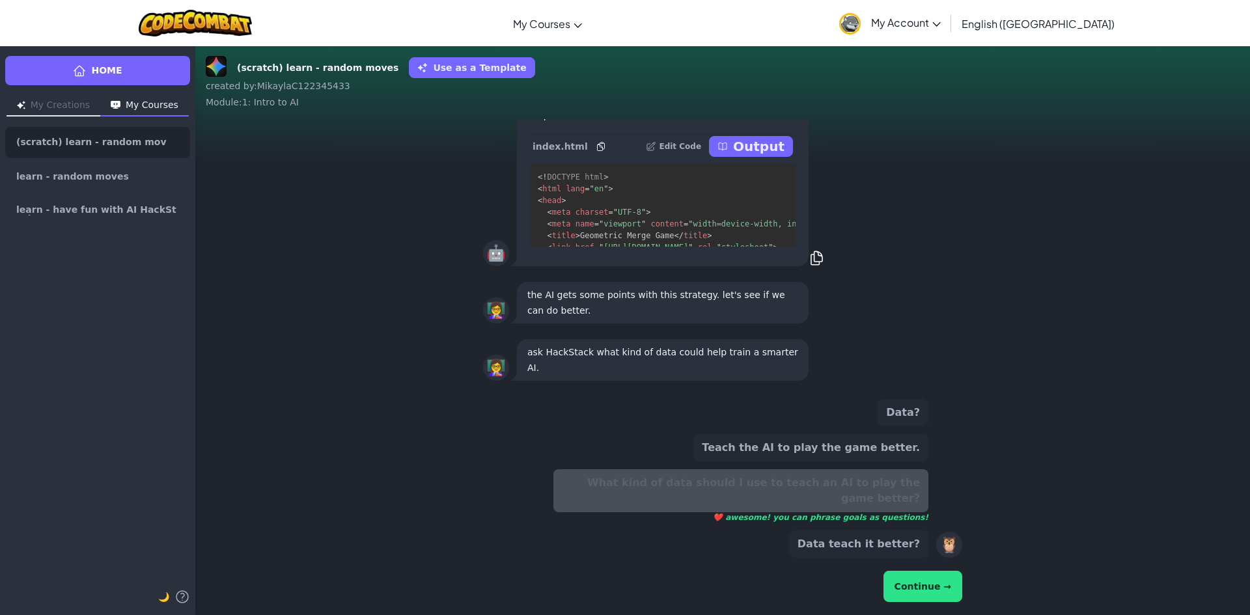
click at [914, 581] on button "Continue →" at bounding box center [923, 586] width 79 height 31
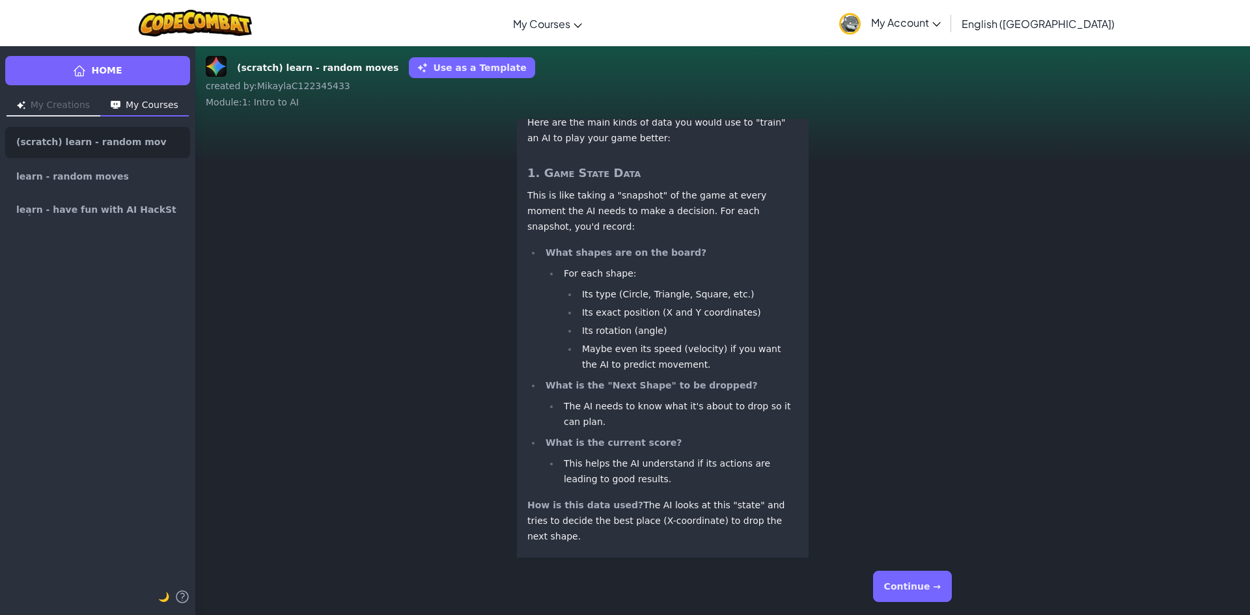
click at [902, 580] on button "Continue →" at bounding box center [912, 586] width 79 height 31
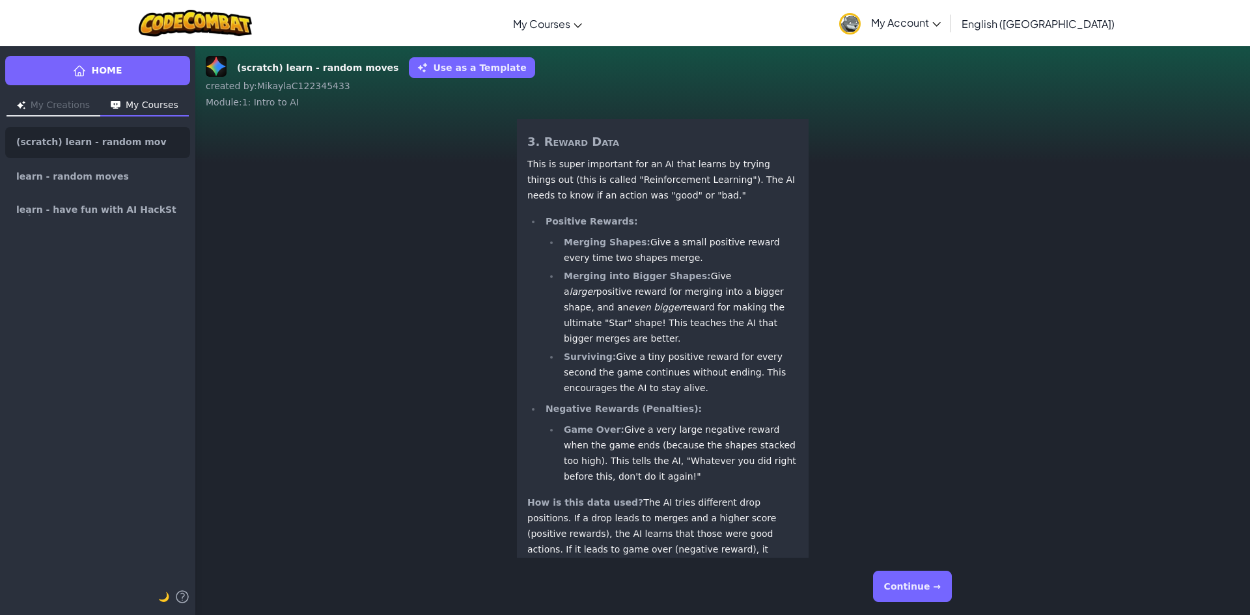
scroll to position [1, 0]
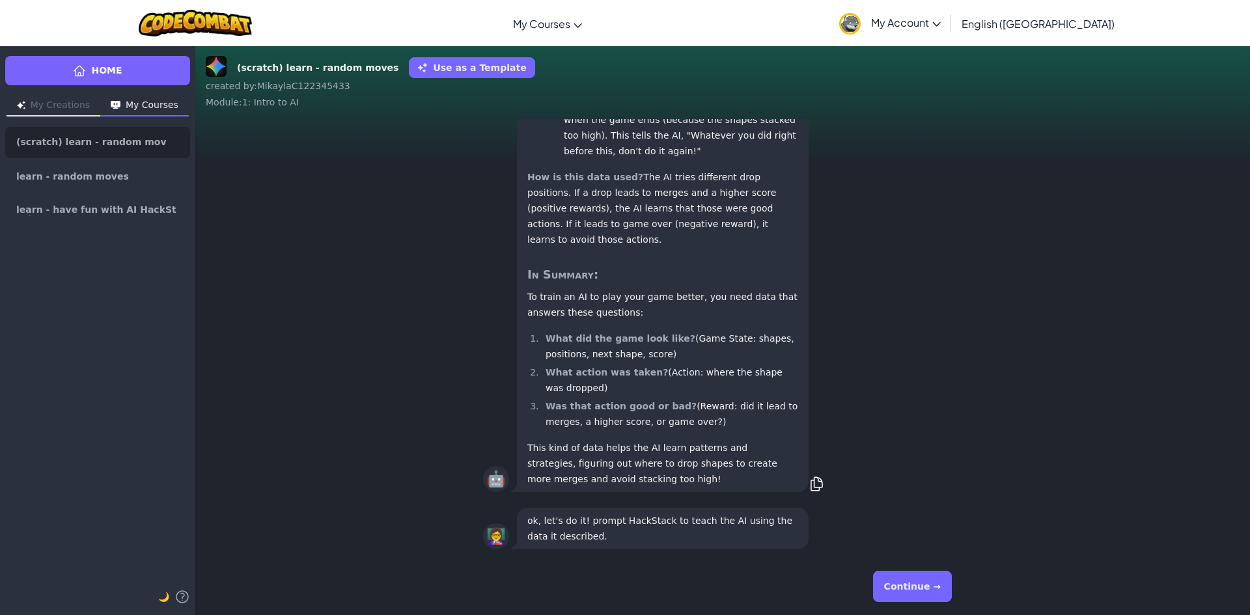
click at [931, 585] on button "Continue →" at bounding box center [912, 586] width 79 height 31
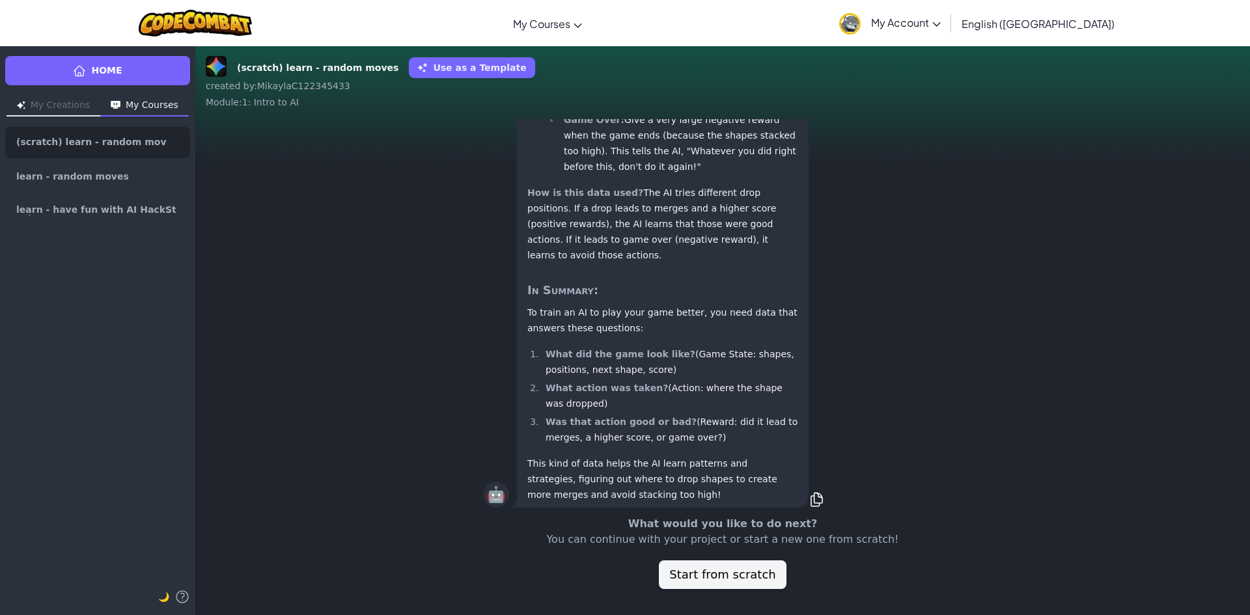
scroll to position [-41, 0]
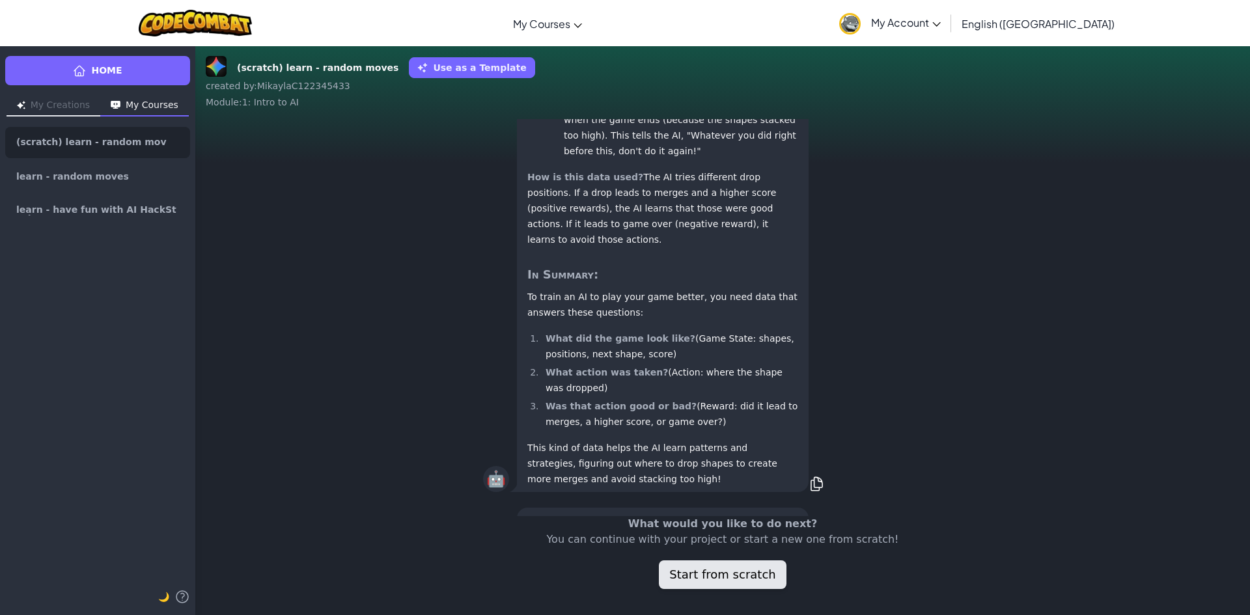
click at [726, 569] on button "Start from scratch" at bounding box center [722, 575] width 127 height 29
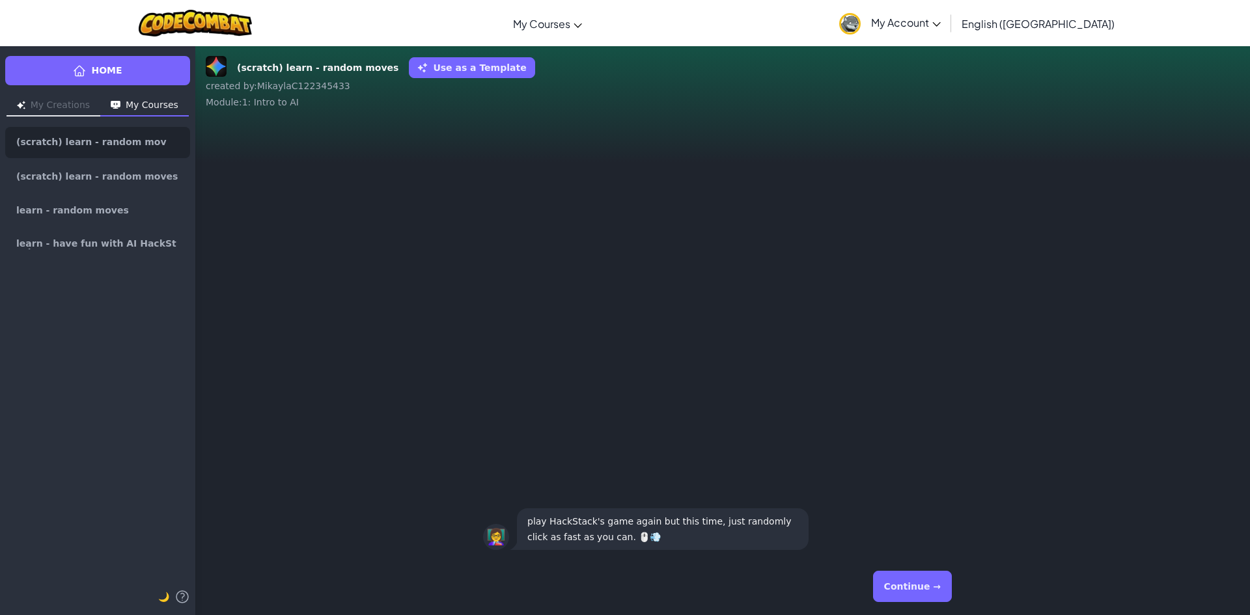
click at [918, 583] on button "Continue →" at bounding box center [912, 586] width 79 height 31
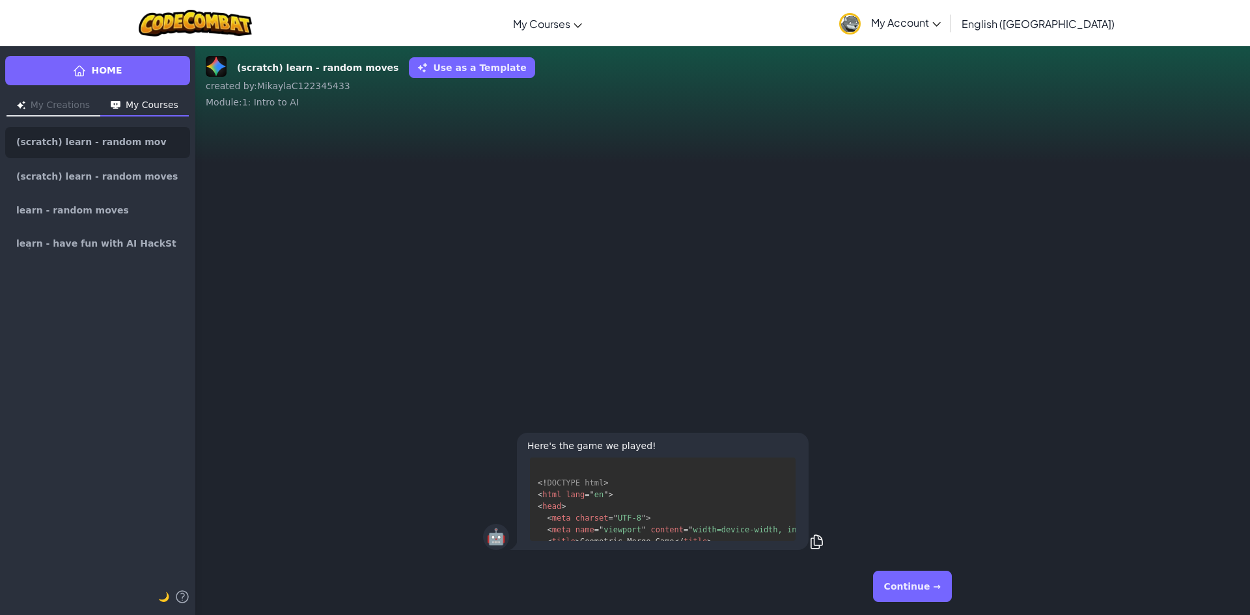
scroll to position [845, 0]
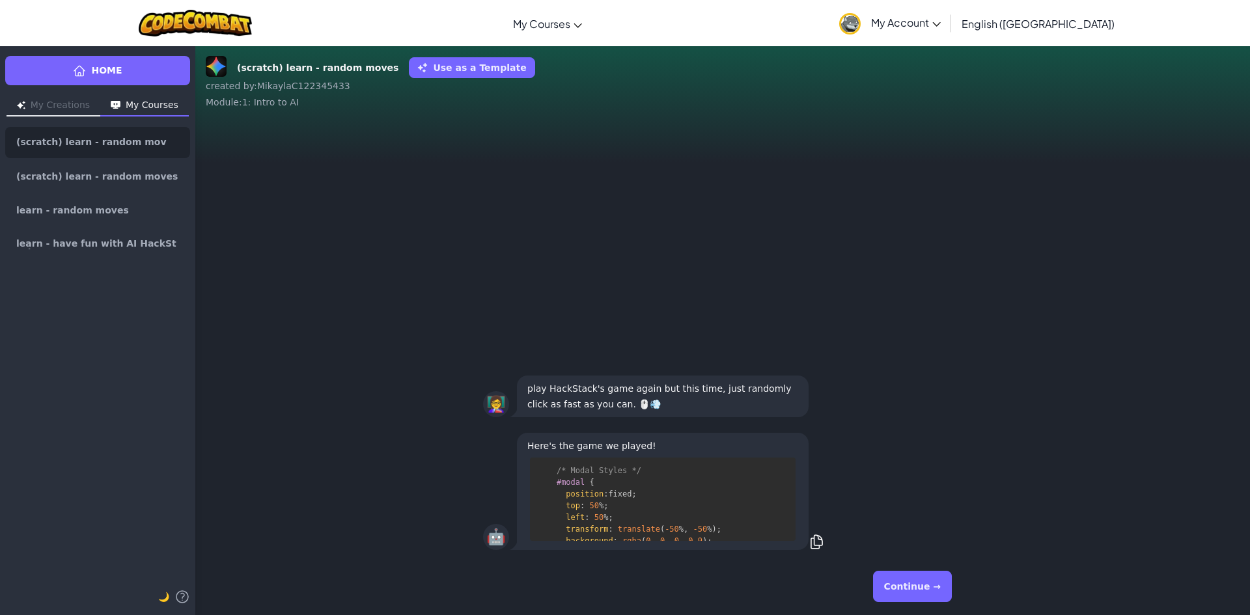
click at [908, 578] on button "Continue →" at bounding box center [912, 586] width 79 height 31
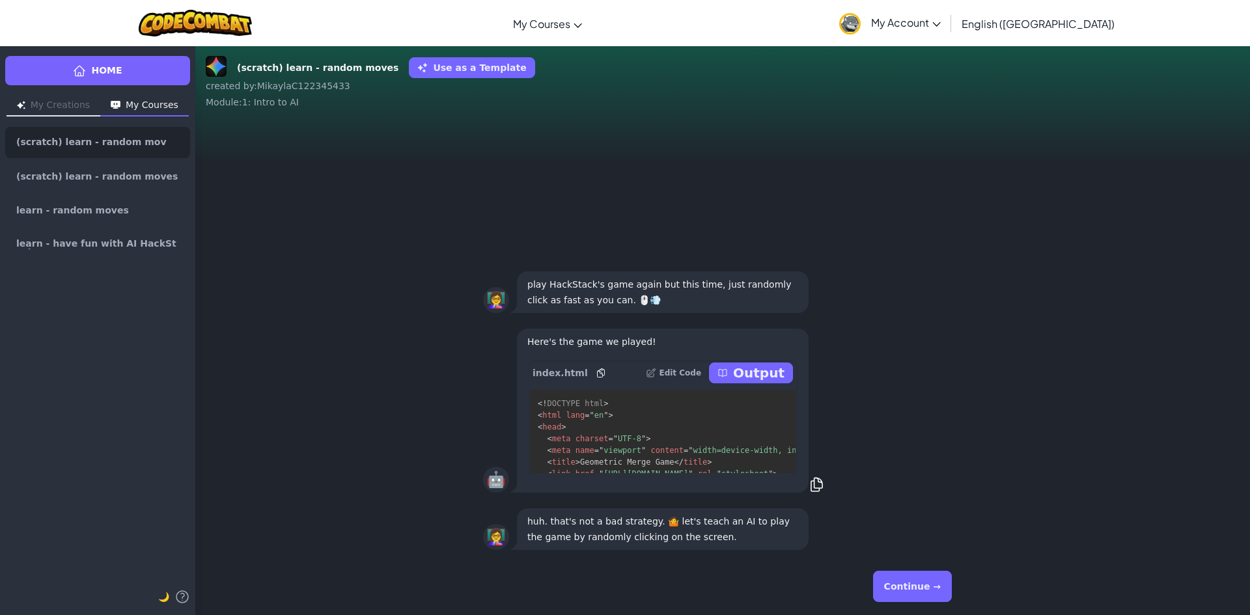
click at [904, 575] on button "Continue →" at bounding box center [912, 586] width 79 height 31
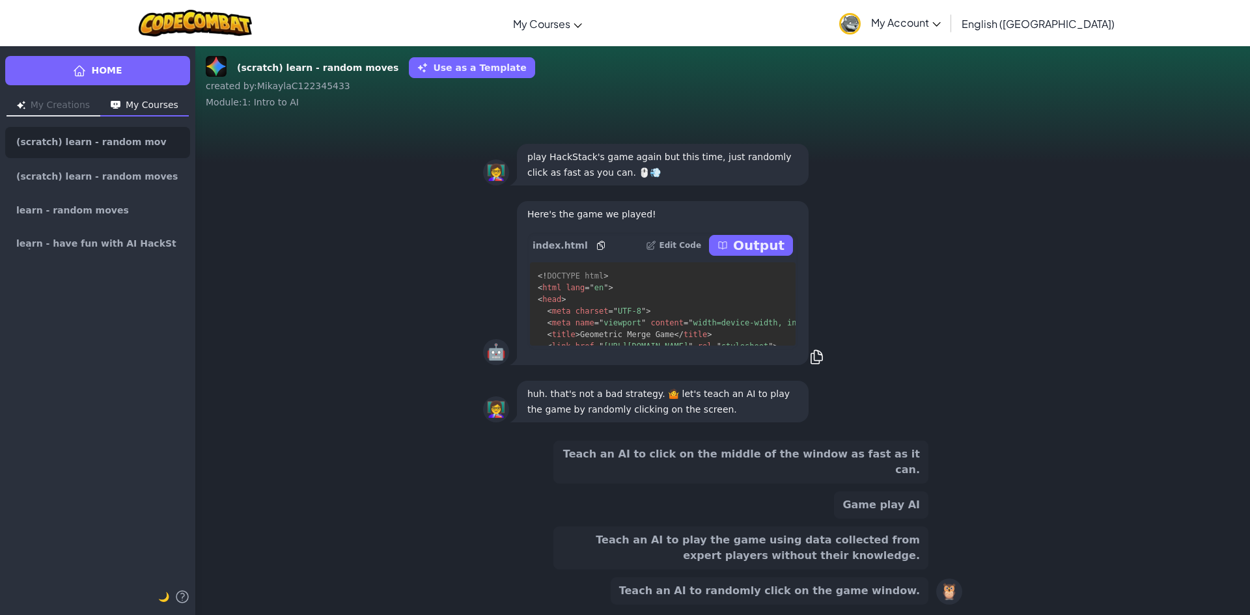
click at [811, 595] on button "Teach an AI to randomly click on the game window." at bounding box center [770, 591] width 318 height 27
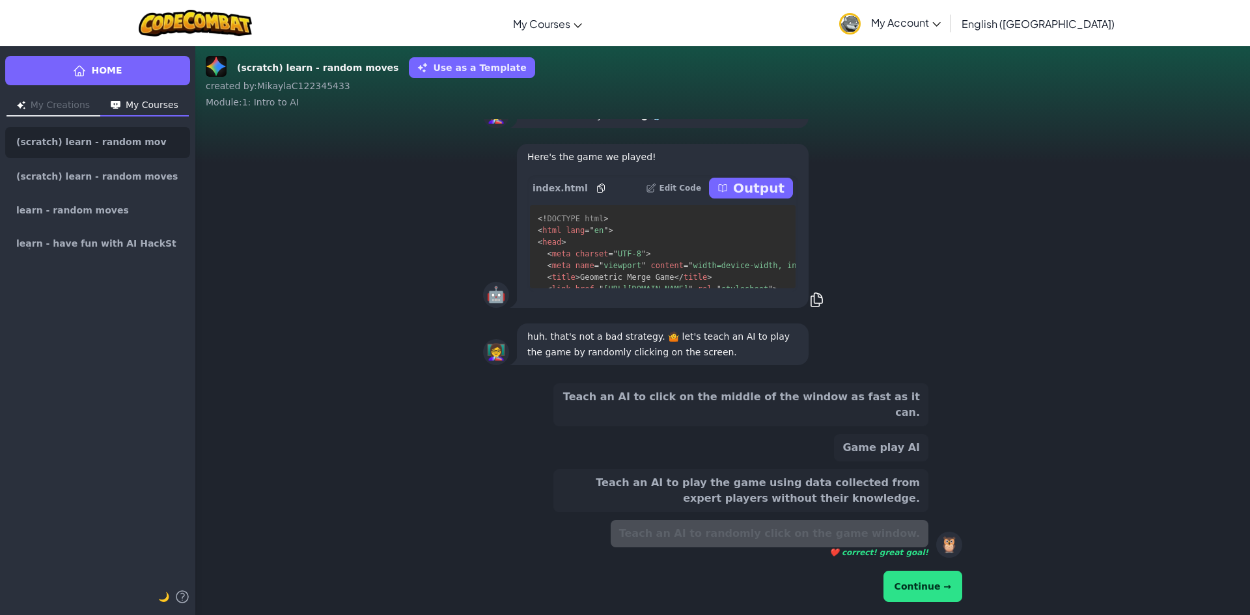
click at [961, 590] on div "Continue →" at bounding box center [722, 586] width 479 height 36
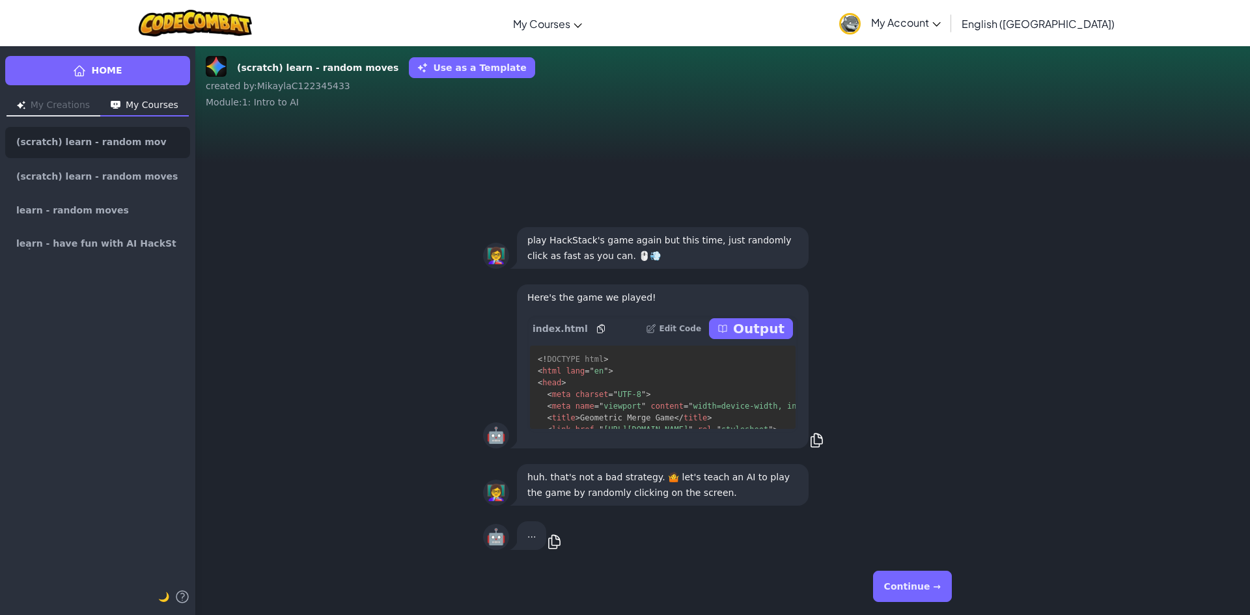
click at [949, 583] on button "Continue →" at bounding box center [912, 586] width 79 height 31
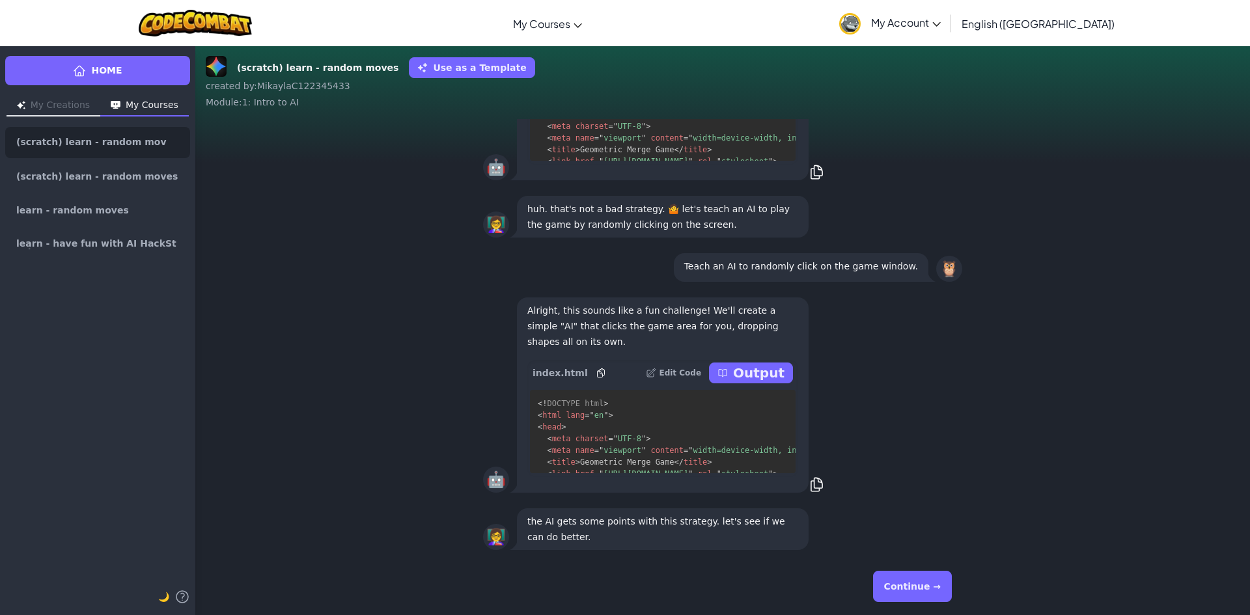
click at [914, 577] on button "Continue →" at bounding box center [912, 586] width 79 height 31
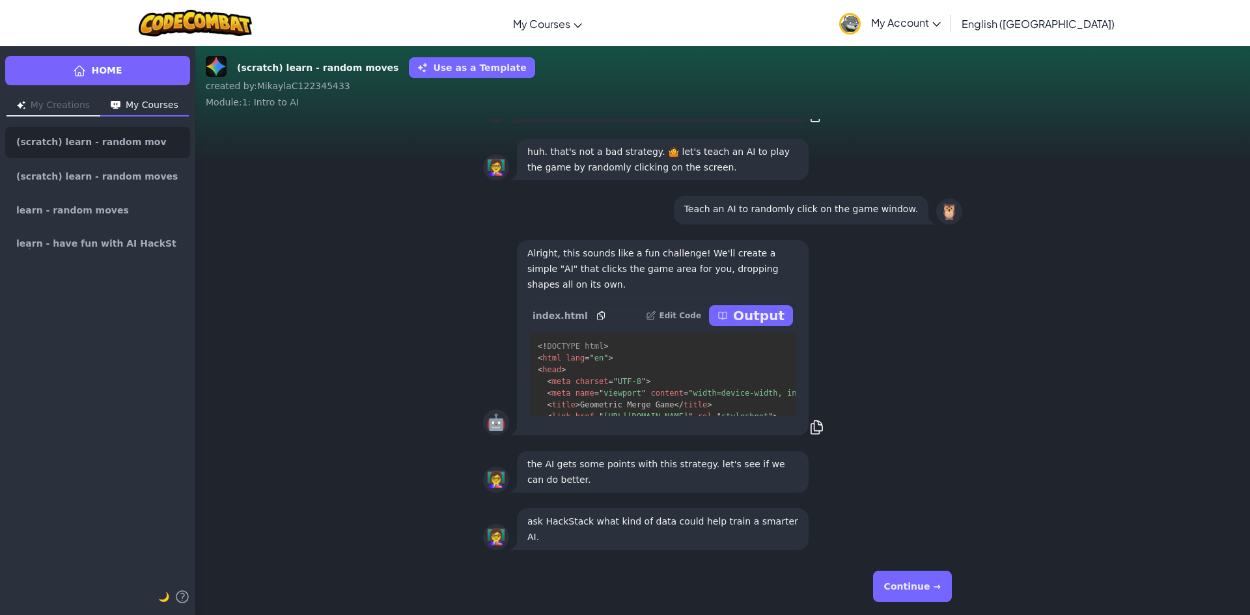
click at [904, 581] on button "Continue →" at bounding box center [912, 586] width 79 height 31
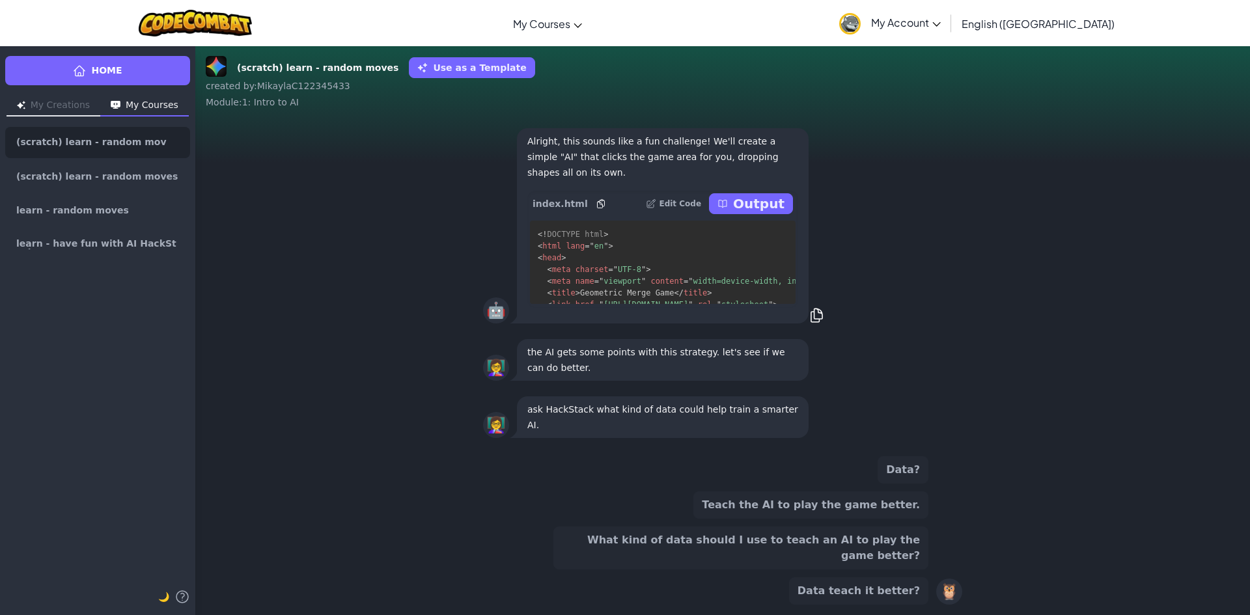
click at [834, 560] on button "What kind of data should I use to teach an AI to play the game better?" at bounding box center [740, 548] width 375 height 43
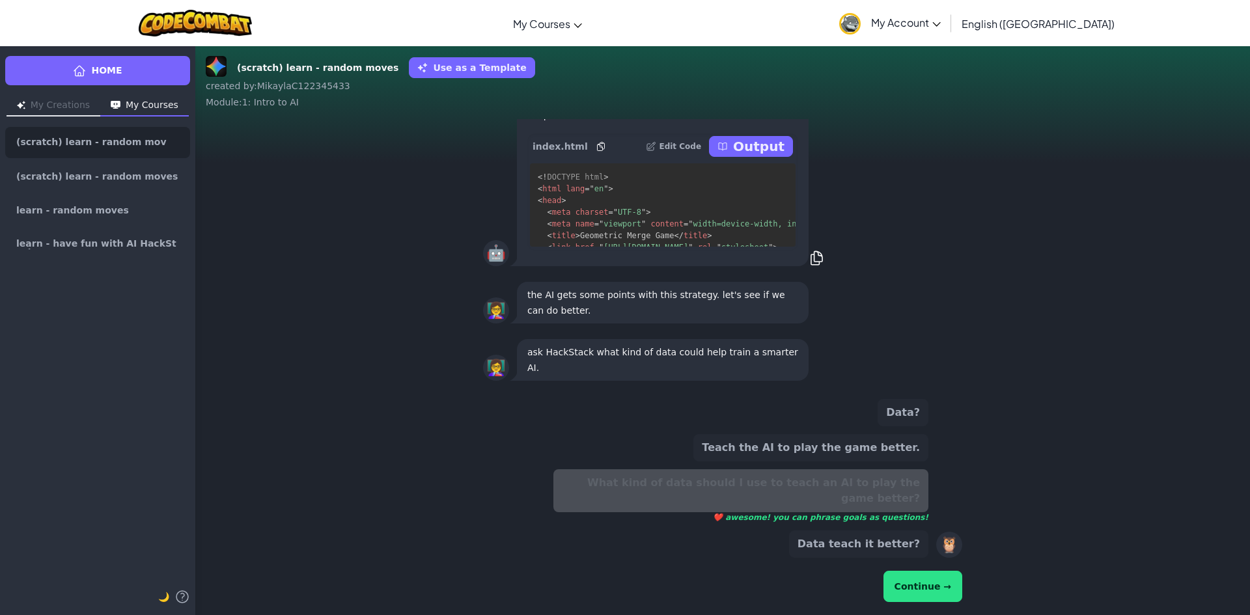
click at [908, 583] on button "Continue →" at bounding box center [923, 586] width 79 height 31
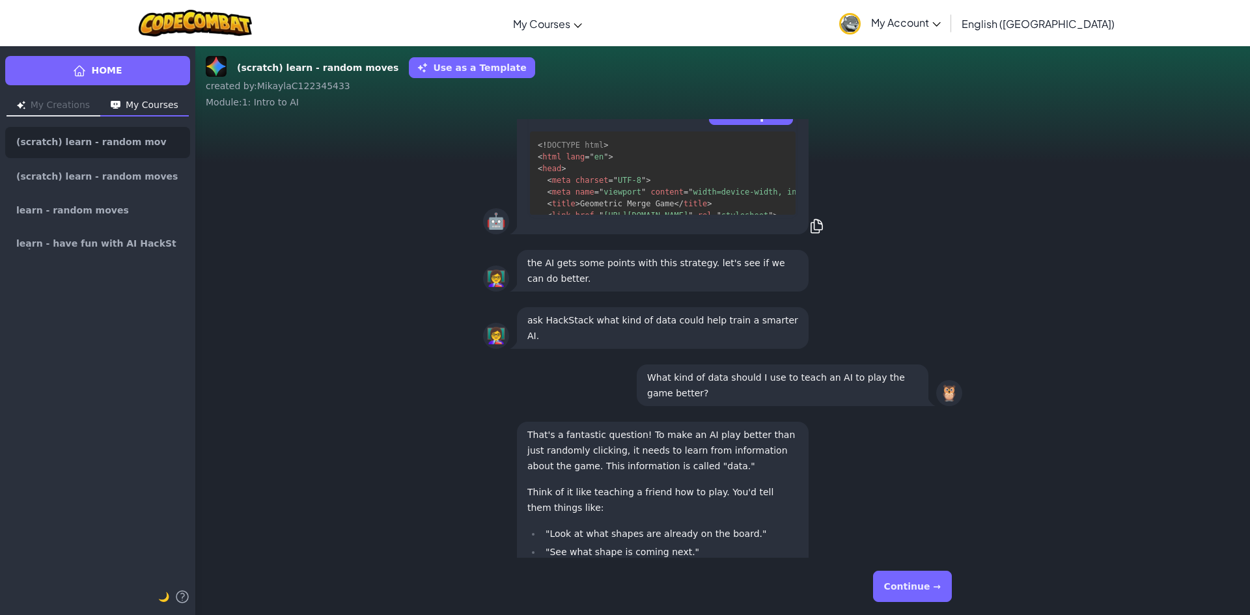
scroll to position [-252, 0]
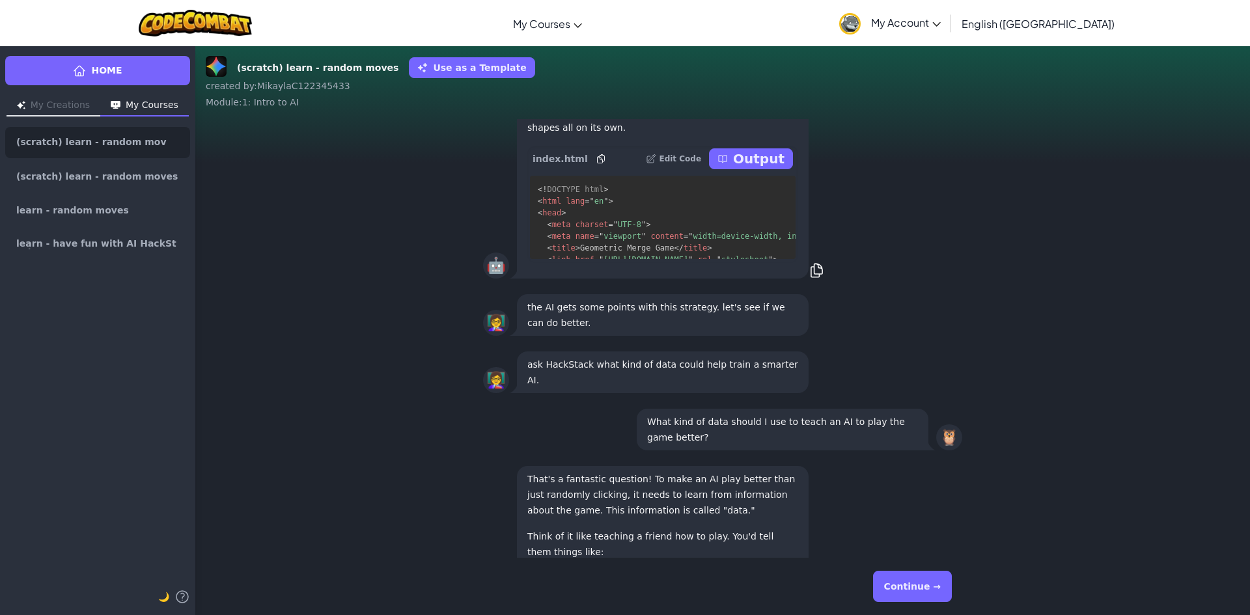
click at [906, 585] on button "Continue →" at bounding box center [912, 586] width 79 height 31
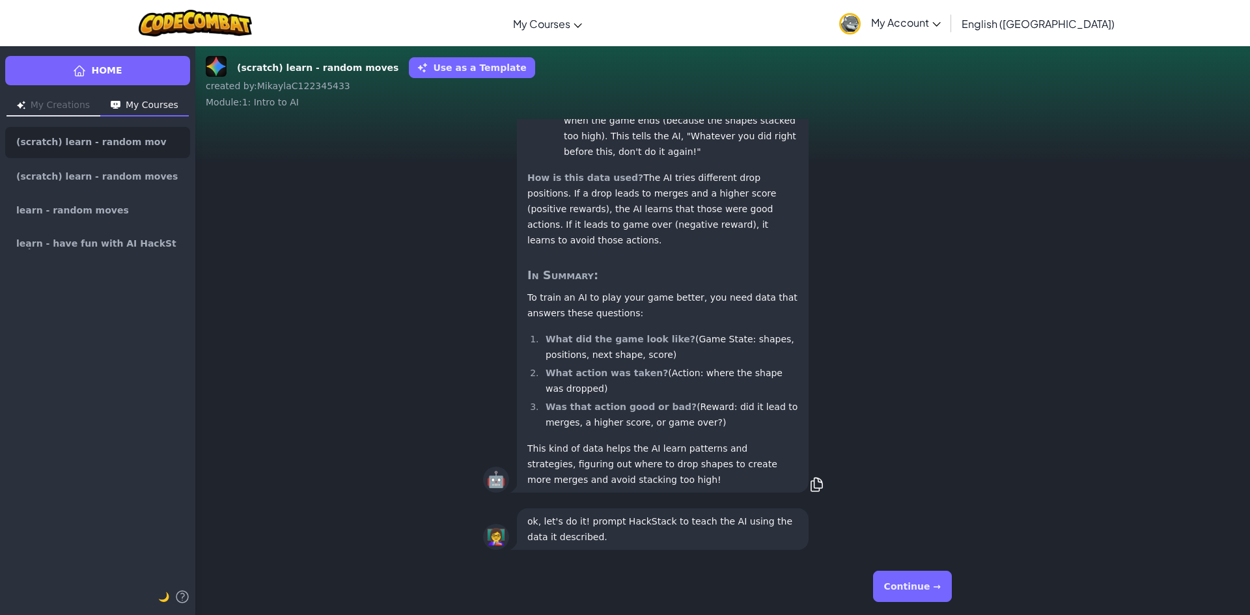
scroll to position [1, 0]
click at [905, 583] on button "Continue →" at bounding box center [912, 586] width 79 height 31
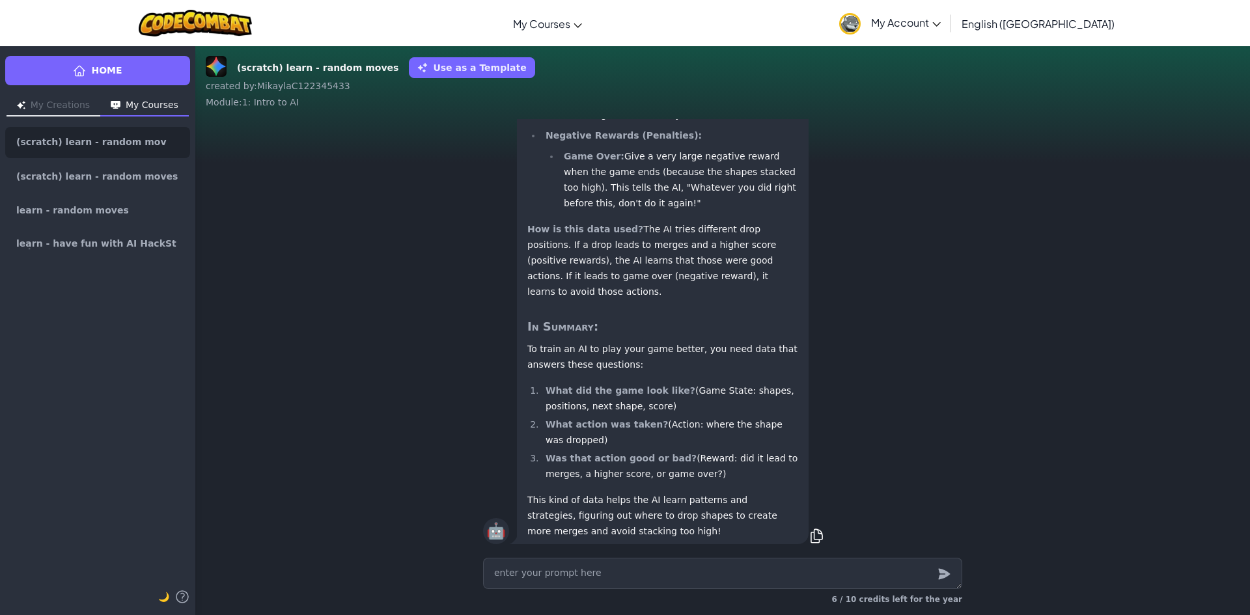
scroll to position [-5, 0]
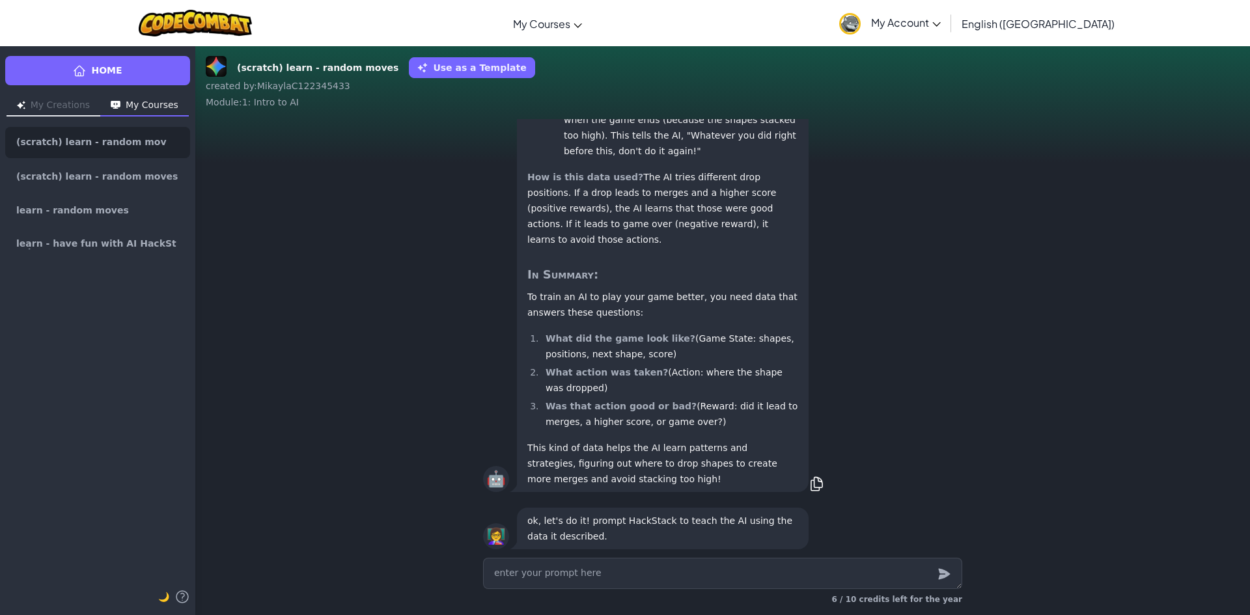
click at [807, 583] on textarea at bounding box center [722, 573] width 479 height 31
type textarea "x"
type textarea "T"
type textarea "x"
type textarea "T"
